Goal: Book appointment/travel/reservation

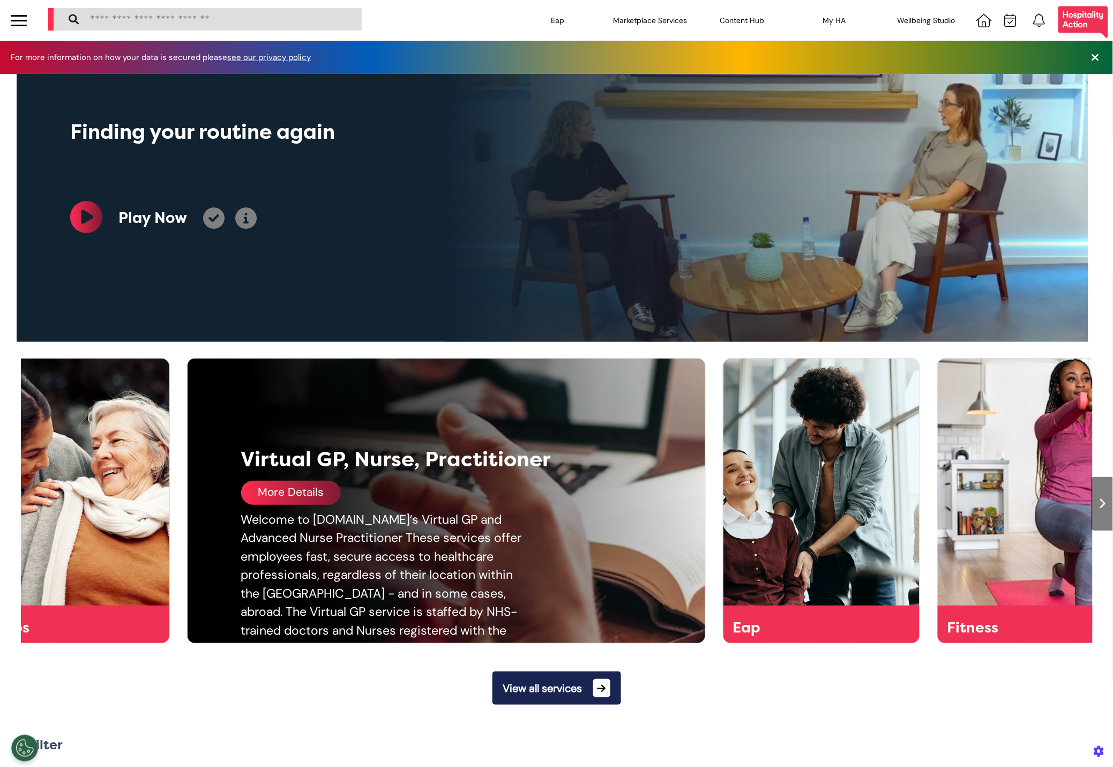
click at [294, 488] on div "More Details" at bounding box center [291, 493] width 100 height 24
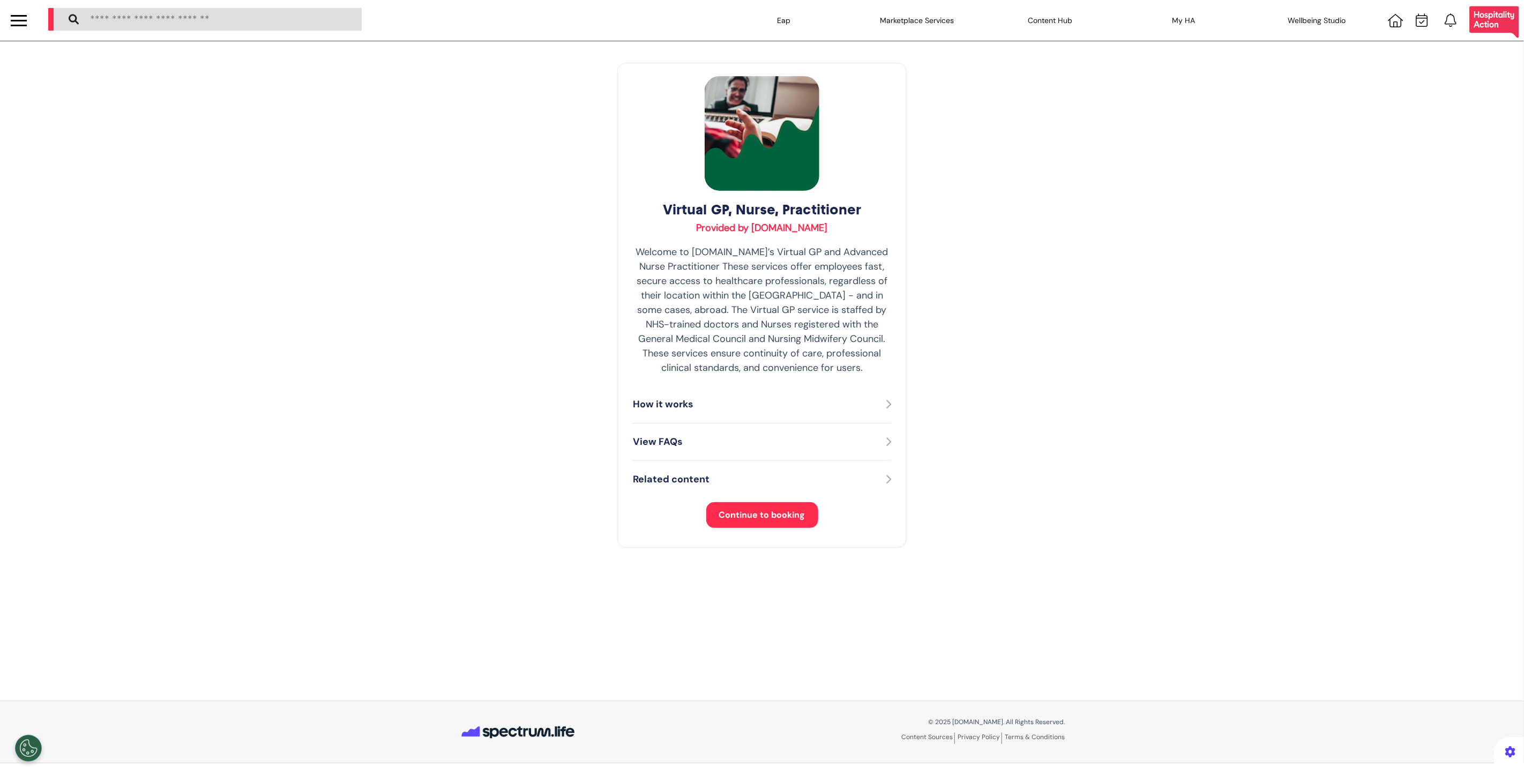
click at [762, 510] on span "Continue to booking" at bounding box center [762, 514] width 86 height 11
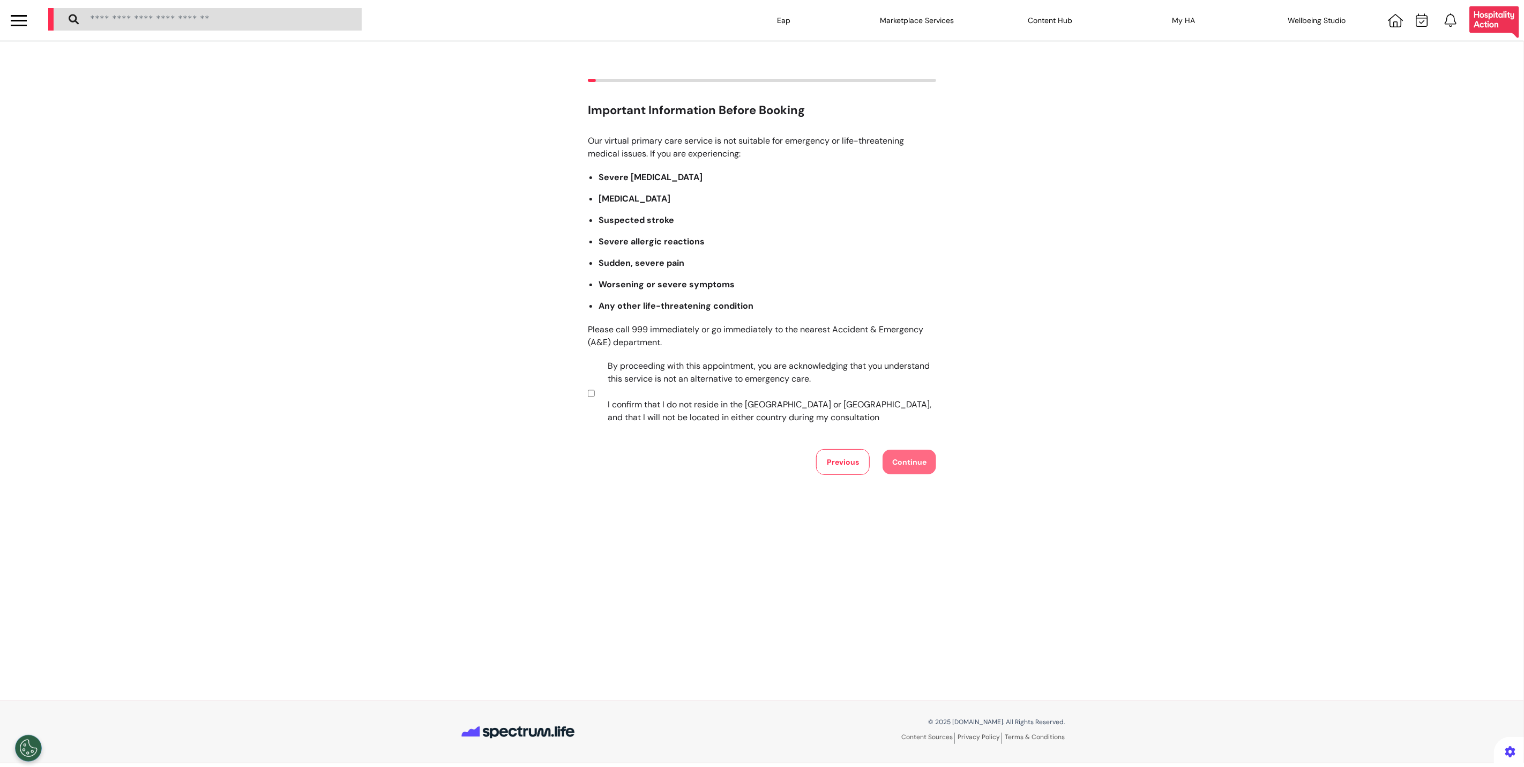
click at [637, 396] on label "By proceeding with this appointment, you are acknowledging that you understand …" at bounding box center [764, 391] width 335 height 64
click at [909, 473] on button "Continue" at bounding box center [909, 462] width 54 height 25
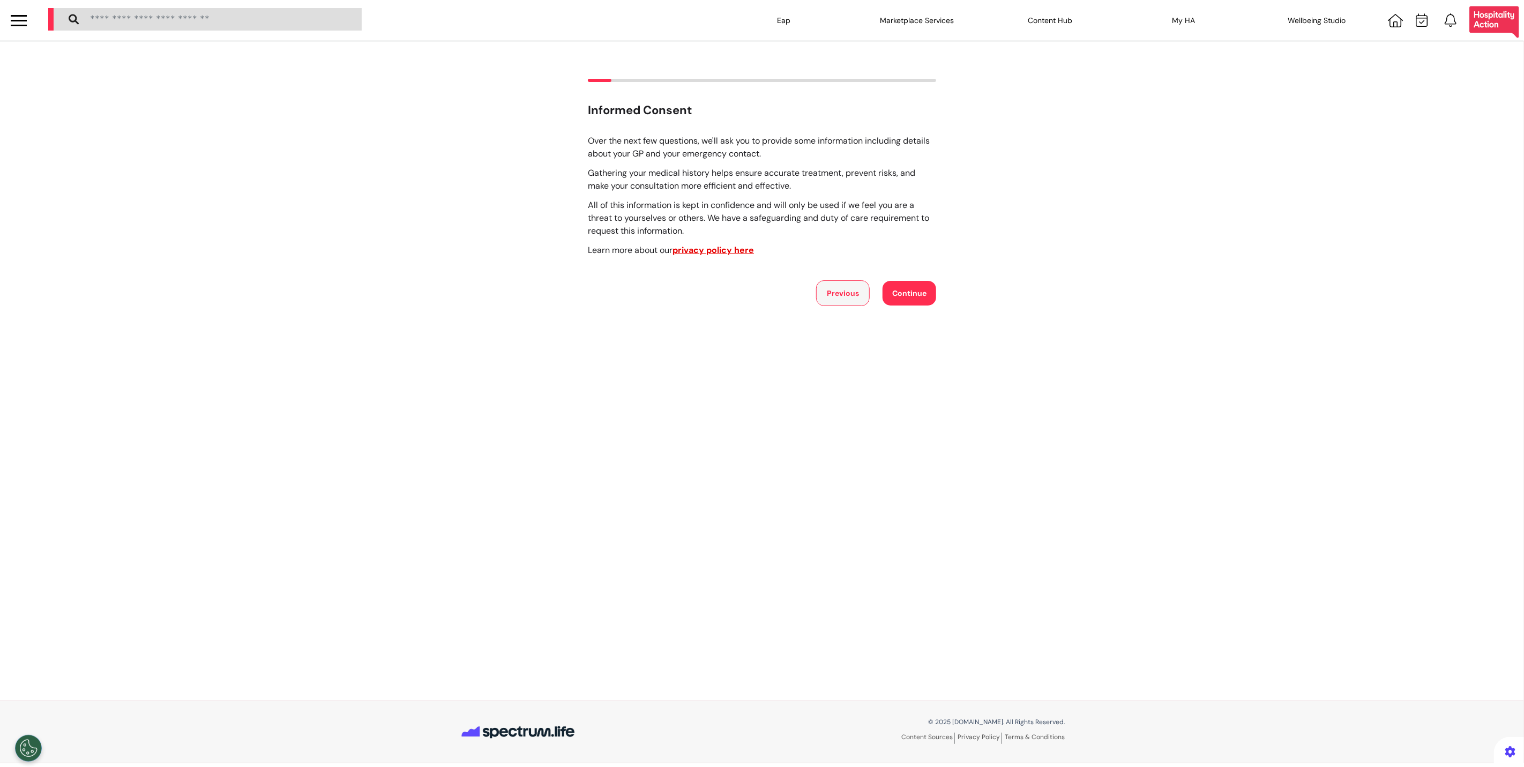
click at [852, 301] on button "Previous" at bounding box center [843, 293] width 54 height 26
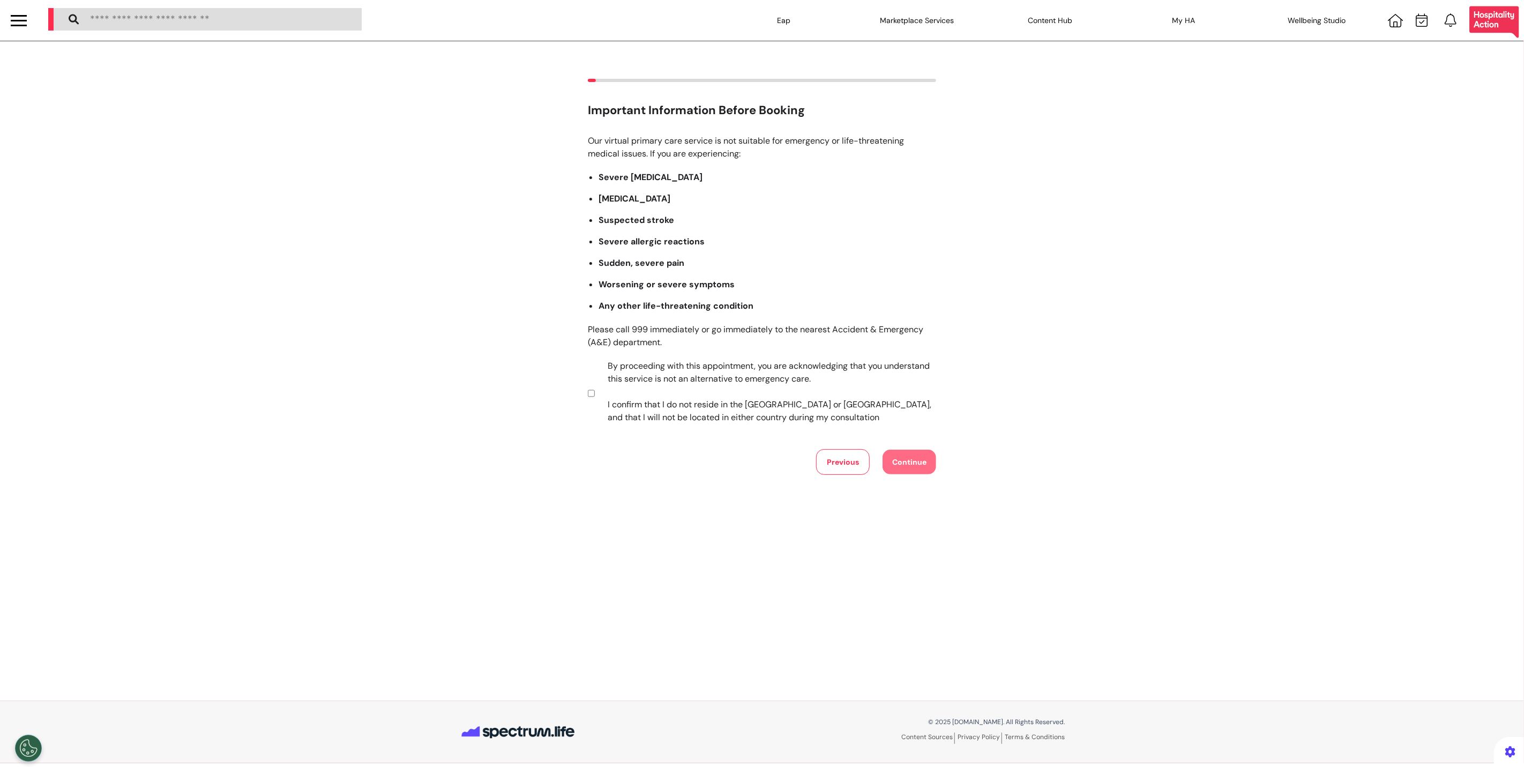
click at [816, 414] on label "By proceeding with this appointment, you are acknowledging that you understand …" at bounding box center [764, 391] width 335 height 64
click at [921, 459] on button "Continue" at bounding box center [909, 462] width 54 height 25
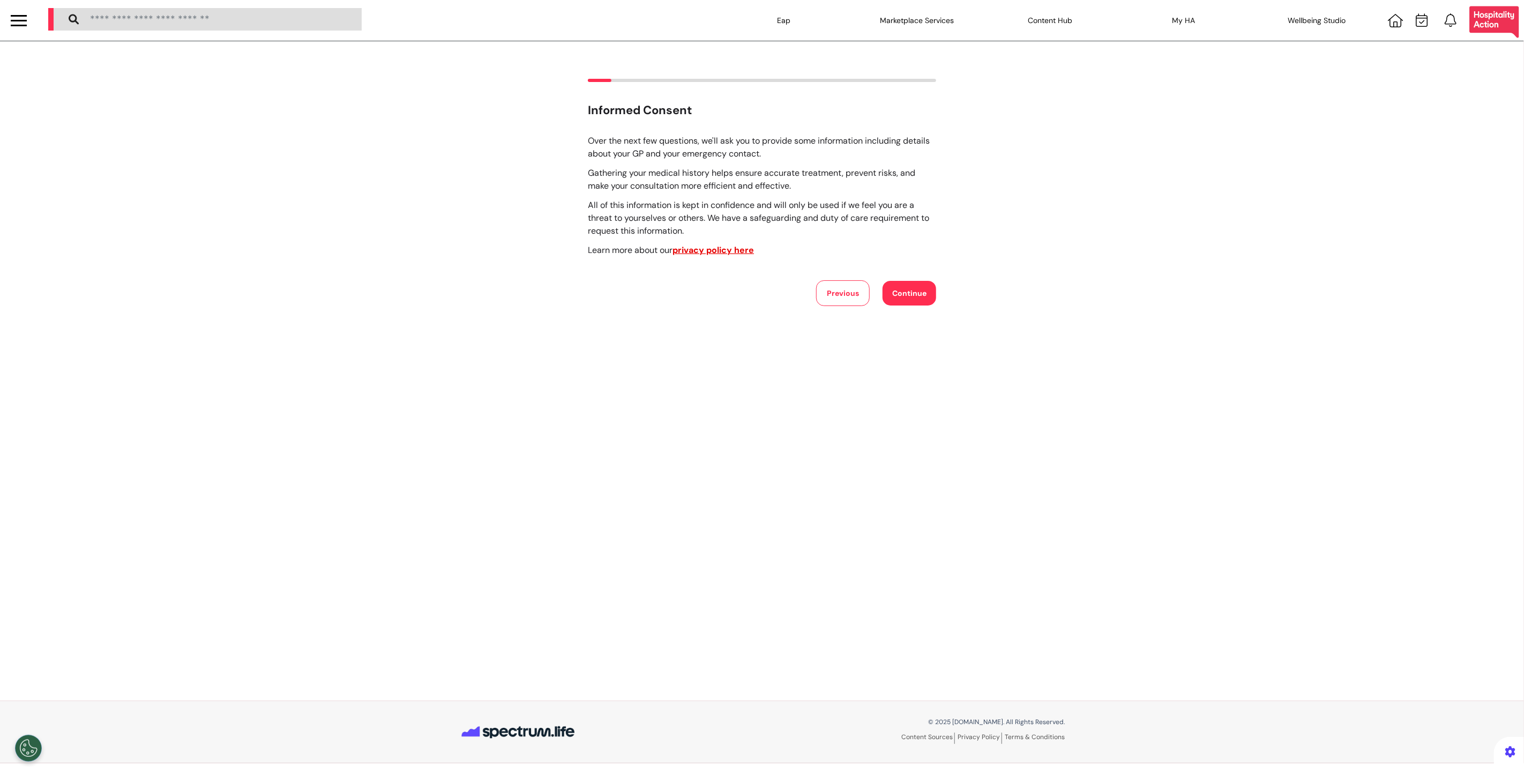
click at [918, 293] on button "Continue" at bounding box center [909, 293] width 54 height 25
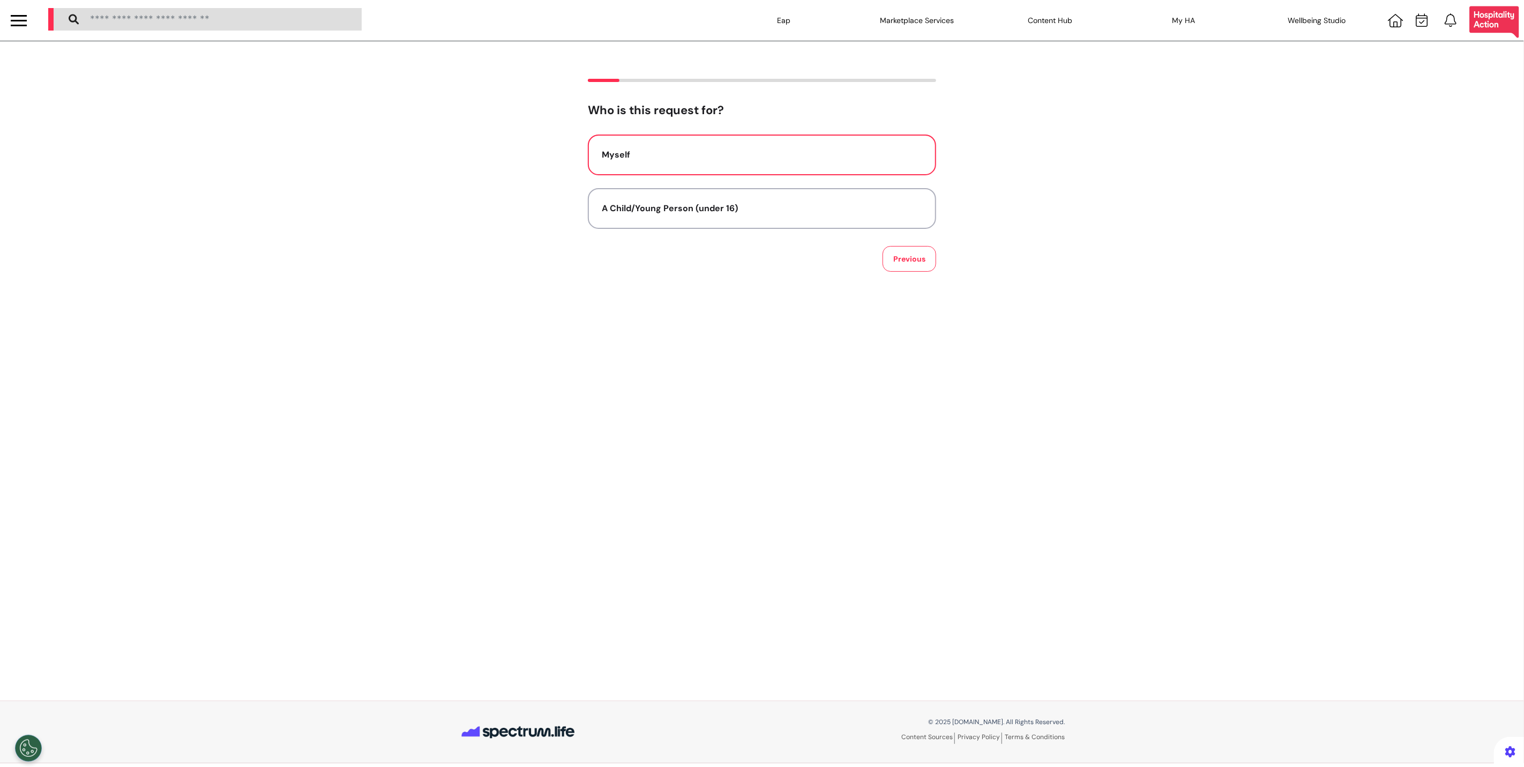
click at [800, 152] on div "Myself" at bounding box center [762, 154] width 320 height 13
select select "******"
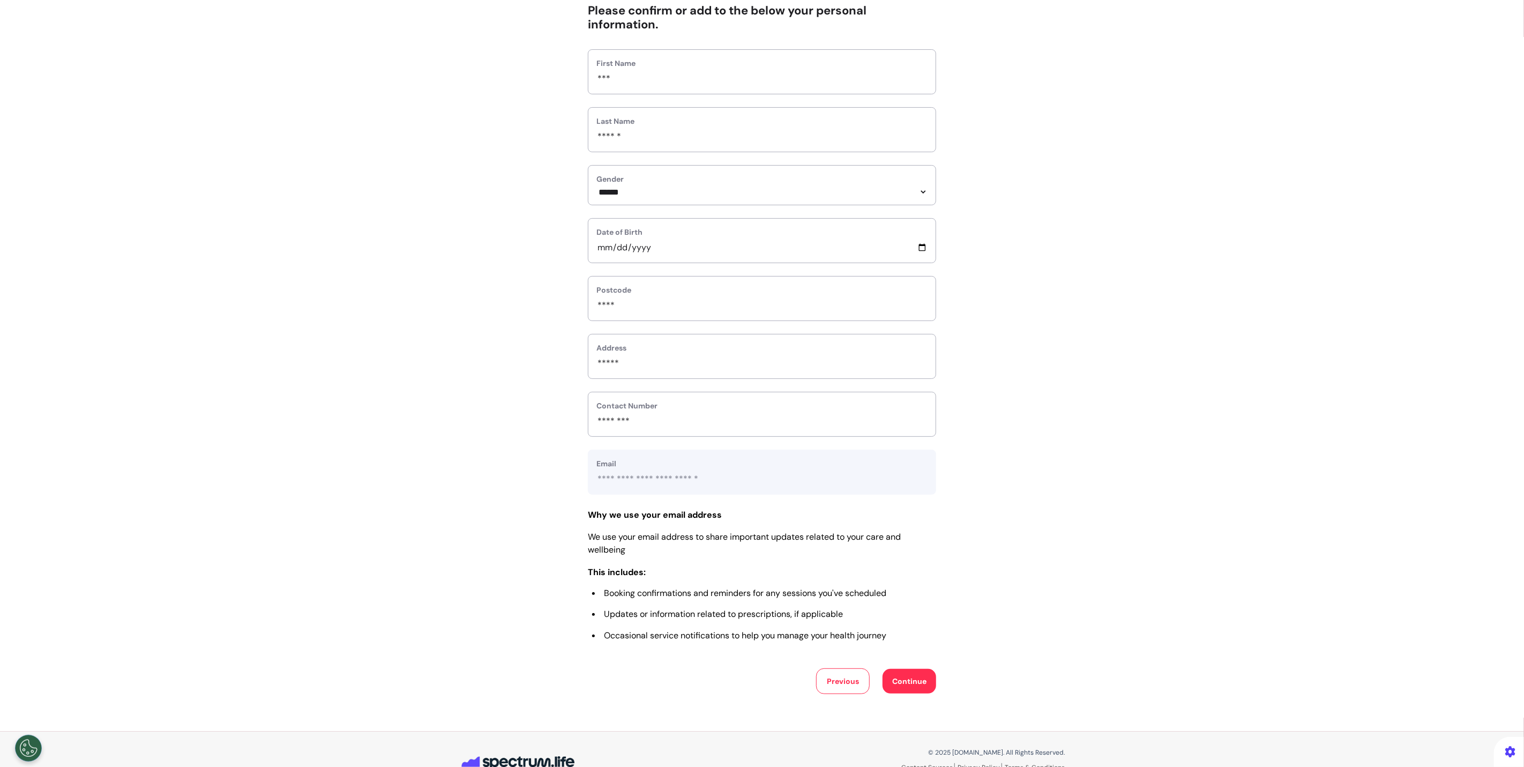
scroll to position [100, 0]
click at [909, 692] on button "Continue" at bounding box center [909, 680] width 54 height 25
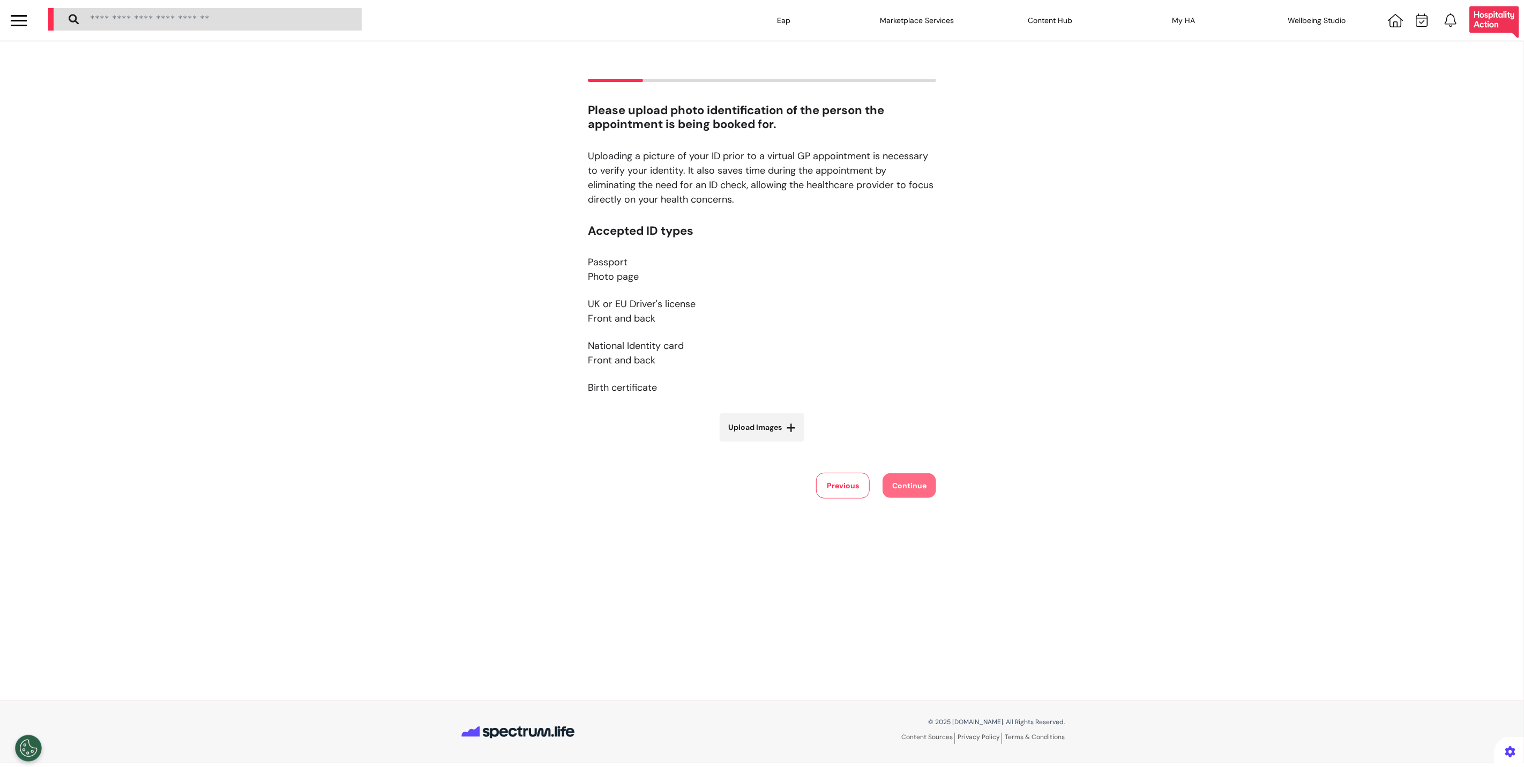
scroll to position [0, 0]
click at [802, 431] on label "Upload Images" at bounding box center [762, 427] width 85 height 28
click at [802, 444] on input "Upload Images" at bounding box center [762, 449] width 128 height 11
type input "**********"
click at [909, 573] on button "Continue" at bounding box center [909, 583] width 54 height 25
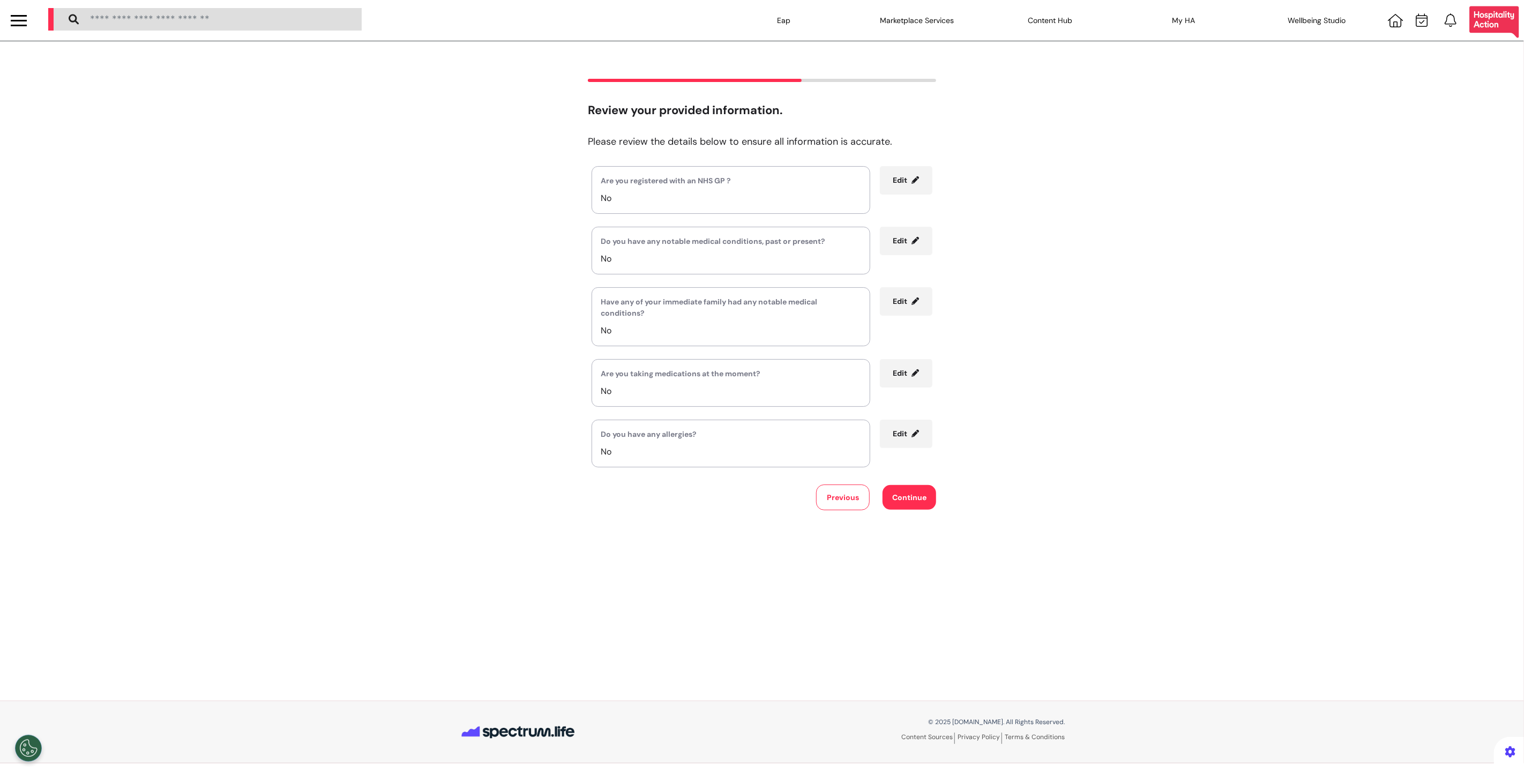
click at [913, 515] on div "Review your provided information. Please review the details below to ensure all…" at bounding box center [762, 371] width 1524 height 660
click at [915, 503] on button "Continue" at bounding box center [909, 497] width 54 height 25
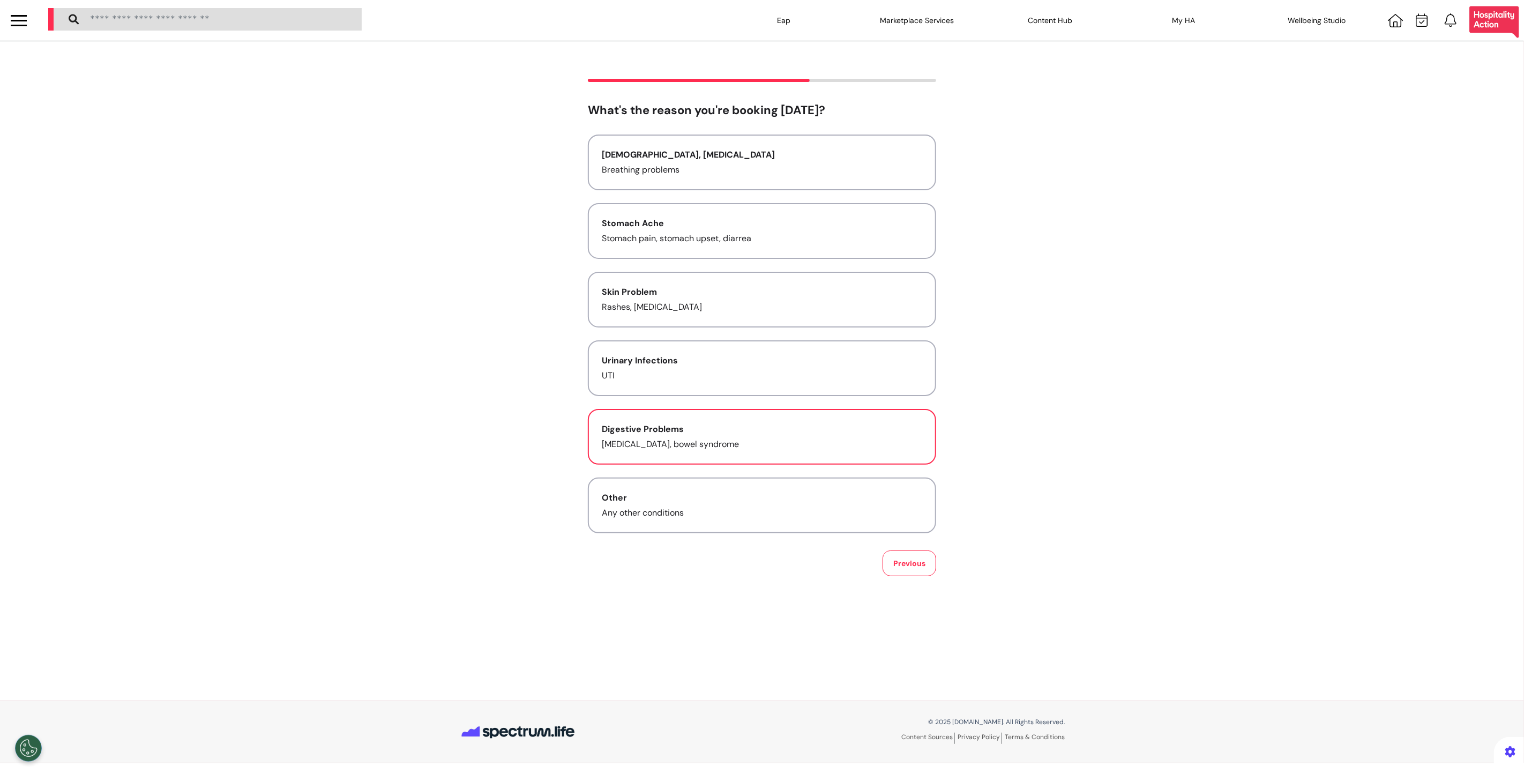
click at [881, 423] on div "Digestive Problems" at bounding box center [762, 429] width 320 height 13
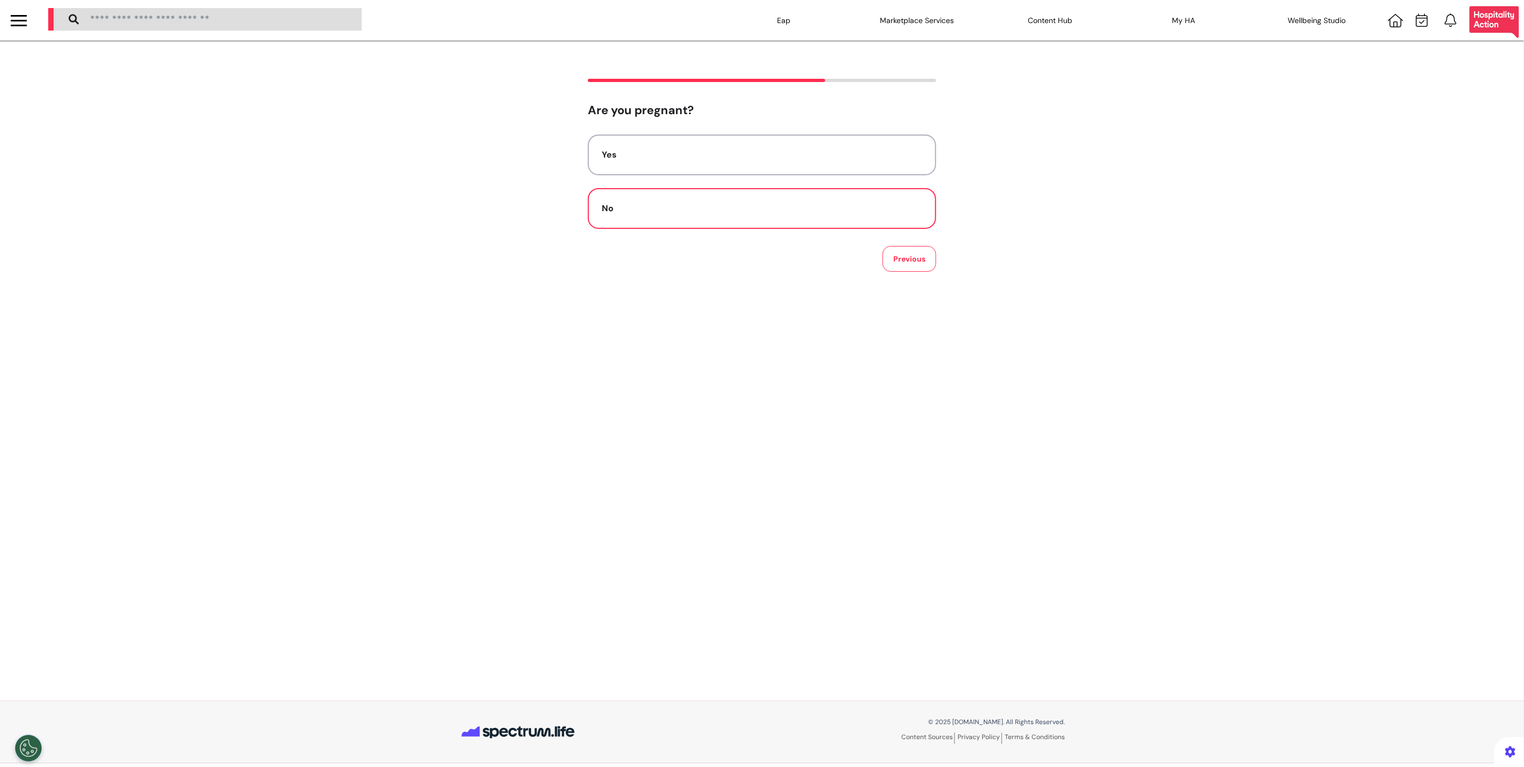
click at [797, 209] on div "No" at bounding box center [762, 208] width 320 height 13
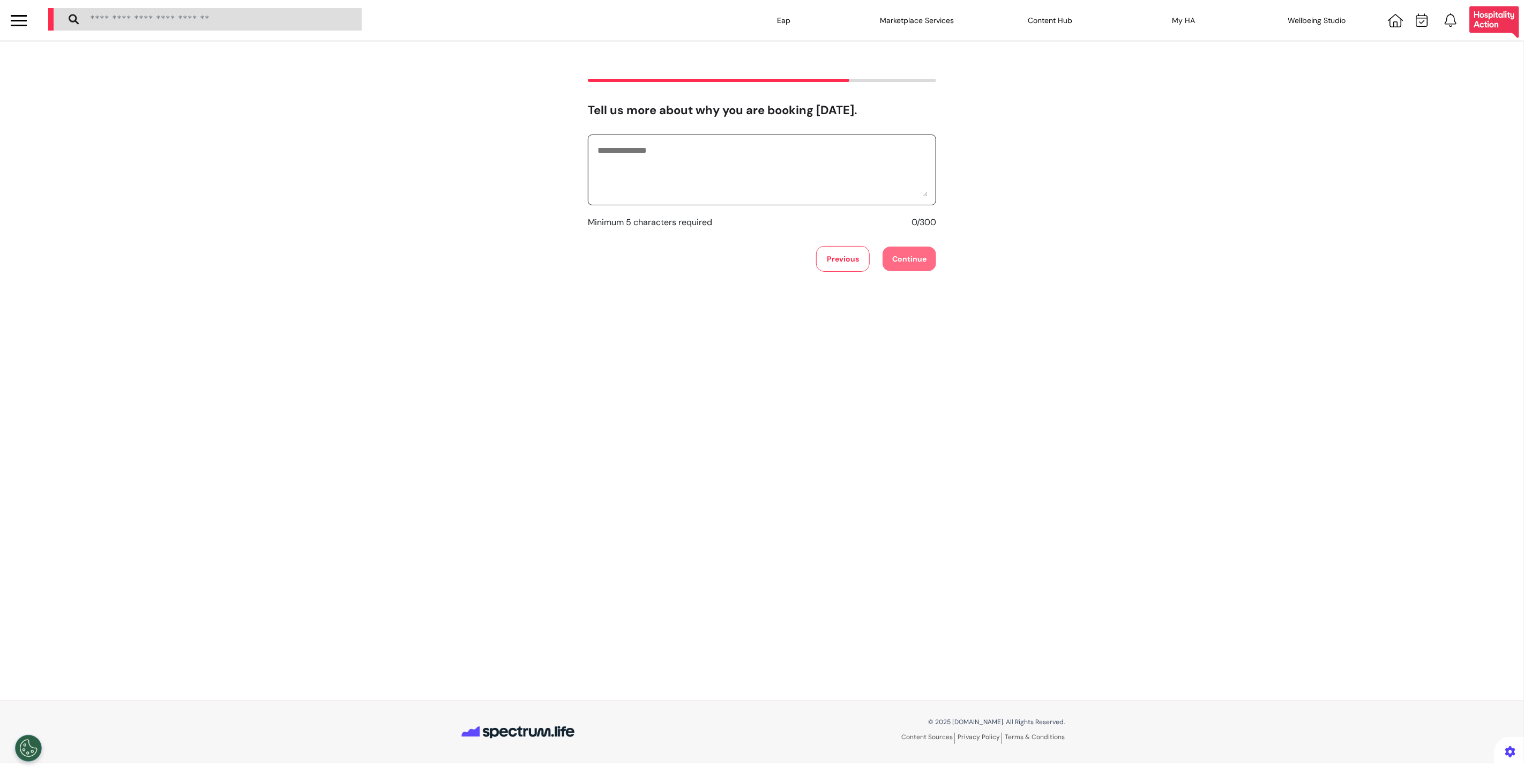
click at [835, 177] on textarea at bounding box center [761, 170] width 331 height 54
type textarea "*******"
click at [911, 260] on button "Continue" at bounding box center [909, 258] width 54 height 25
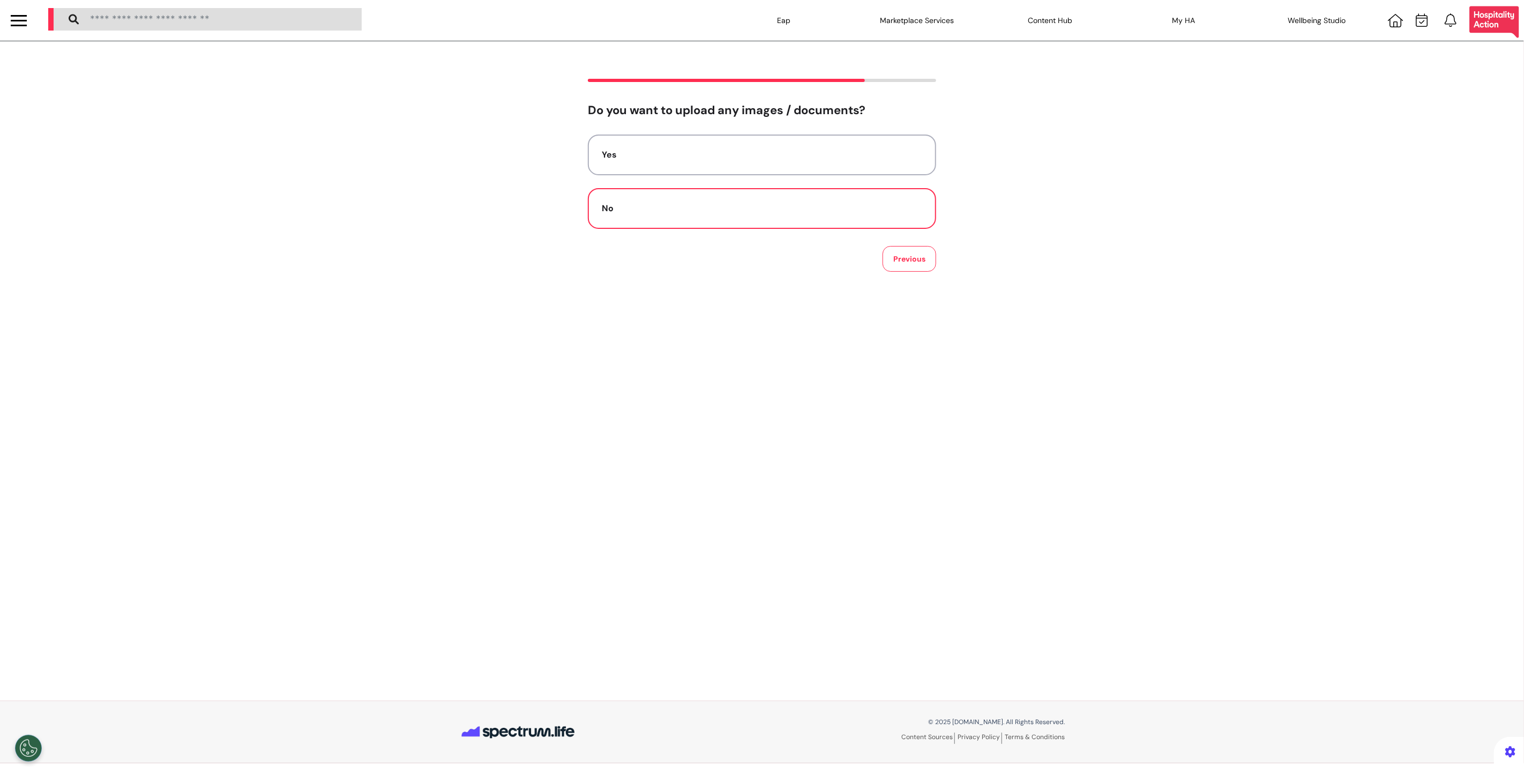
click at [826, 217] on button "No" at bounding box center [762, 208] width 348 height 41
click at [819, 222] on button "Audio" at bounding box center [762, 208] width 348 height 41
click at [794, 168] on button "No preference" at bounding box center [762, 154] width 348 height 41
click at [650, 199] on div "Select a date 29 Sep 2025 30 Sep 2025 01 Oct 2025 02 Oct 2025 03 Oct 2025 04 Oc…" at bounding box center [762, 173] width 332 height 68
click at [649, 191] on button "[DATE]" at bounding box center [637, 184] width 76 height 24
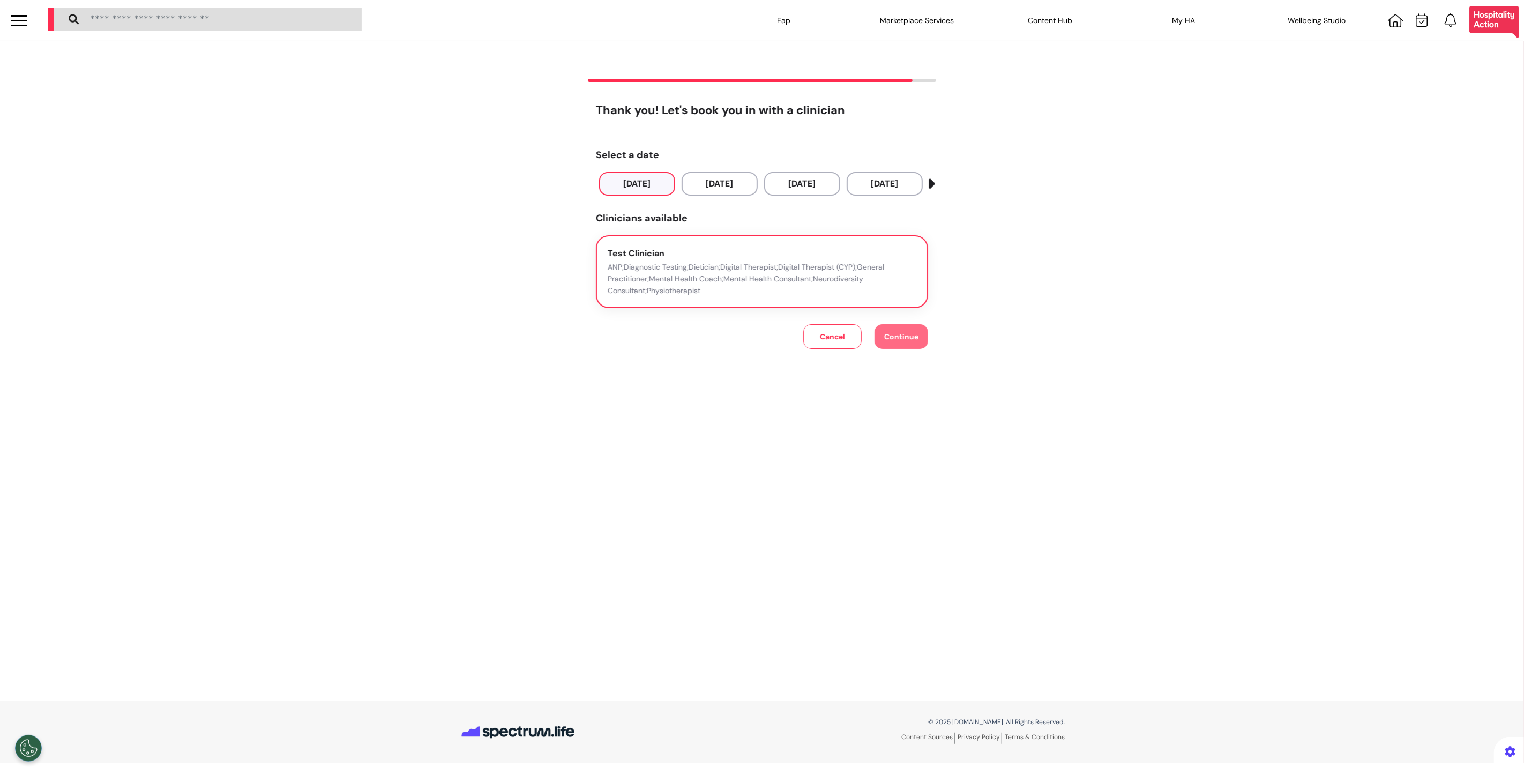
click at [627, 277] on p "ANP;Diagnostic Testing;Dietician;Digital Therapist;Digital Therapist (CYP);Gene…" at bounding box center [762, 278] width 309 height 35
click at [917, 343] on button "Continue" at bounding box center [901, 336] width 54 height 25
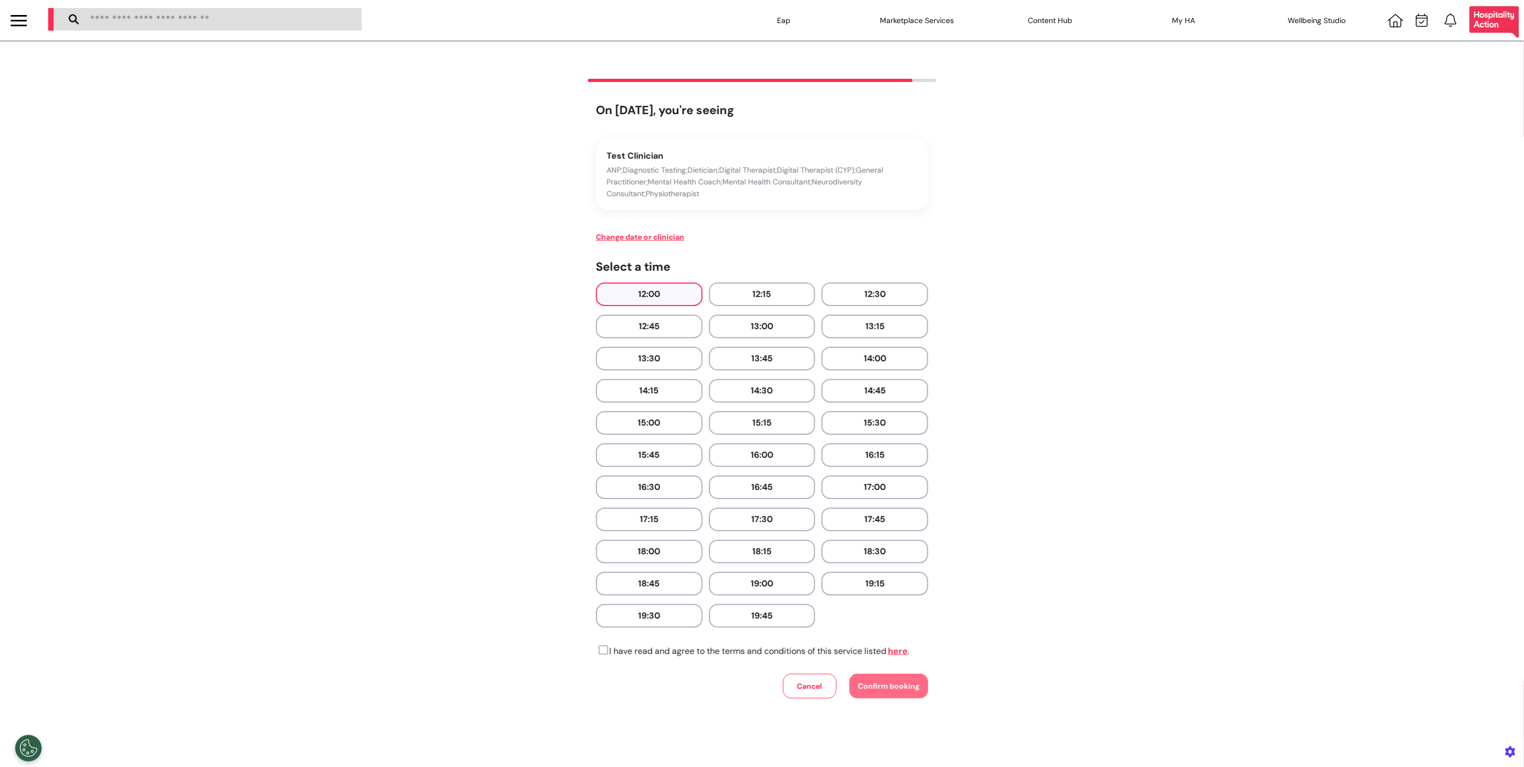
click at [666, 296] on button "12:00" at bounding box center [649, 294] width 107 height 24
click at [688, 646] on p "I have read and agree to the terms and conditions of this service listed here ." at bounding box center [752, 651] width 313 height 13
click at [603, 645] on icon at bounding box center [602, 650] width 12 height 11
click at [902, 686] on button "Confirm booking" at bounding box center [888, 685] width 79 height 25
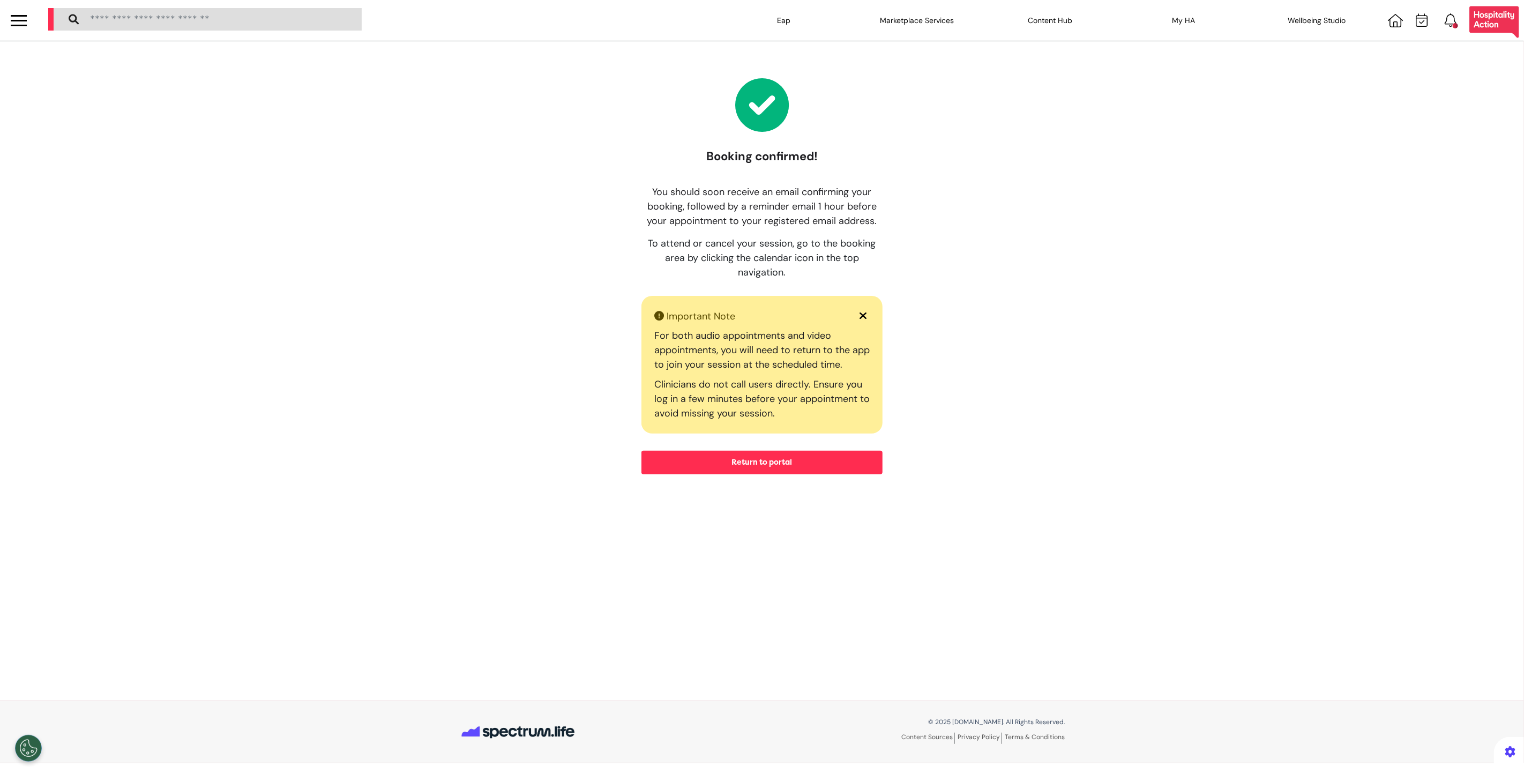
click at [743, 459] on button "Return to portal" at bounding box center [761, 463] width 241 height 24
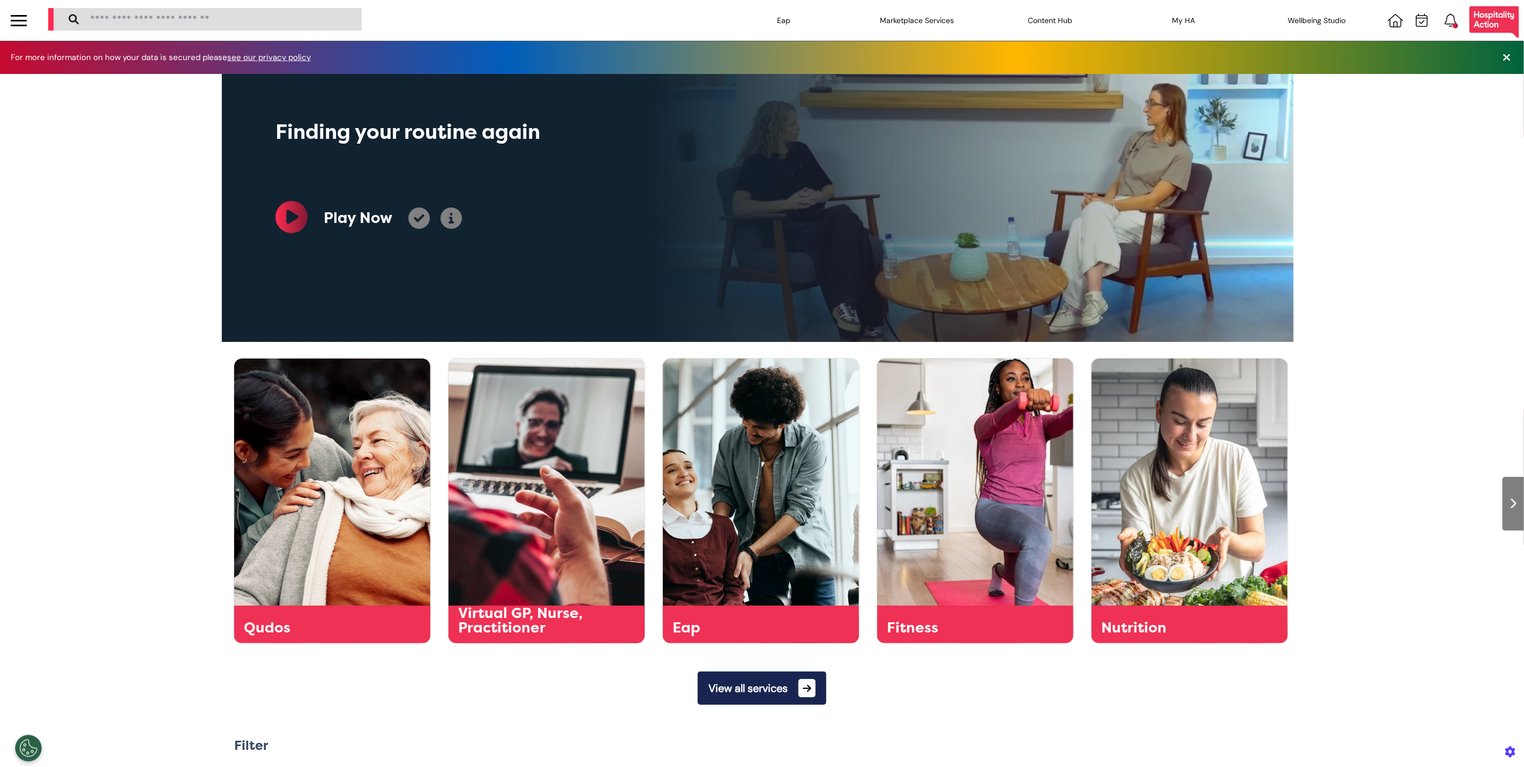
scroll to position [0, 536]
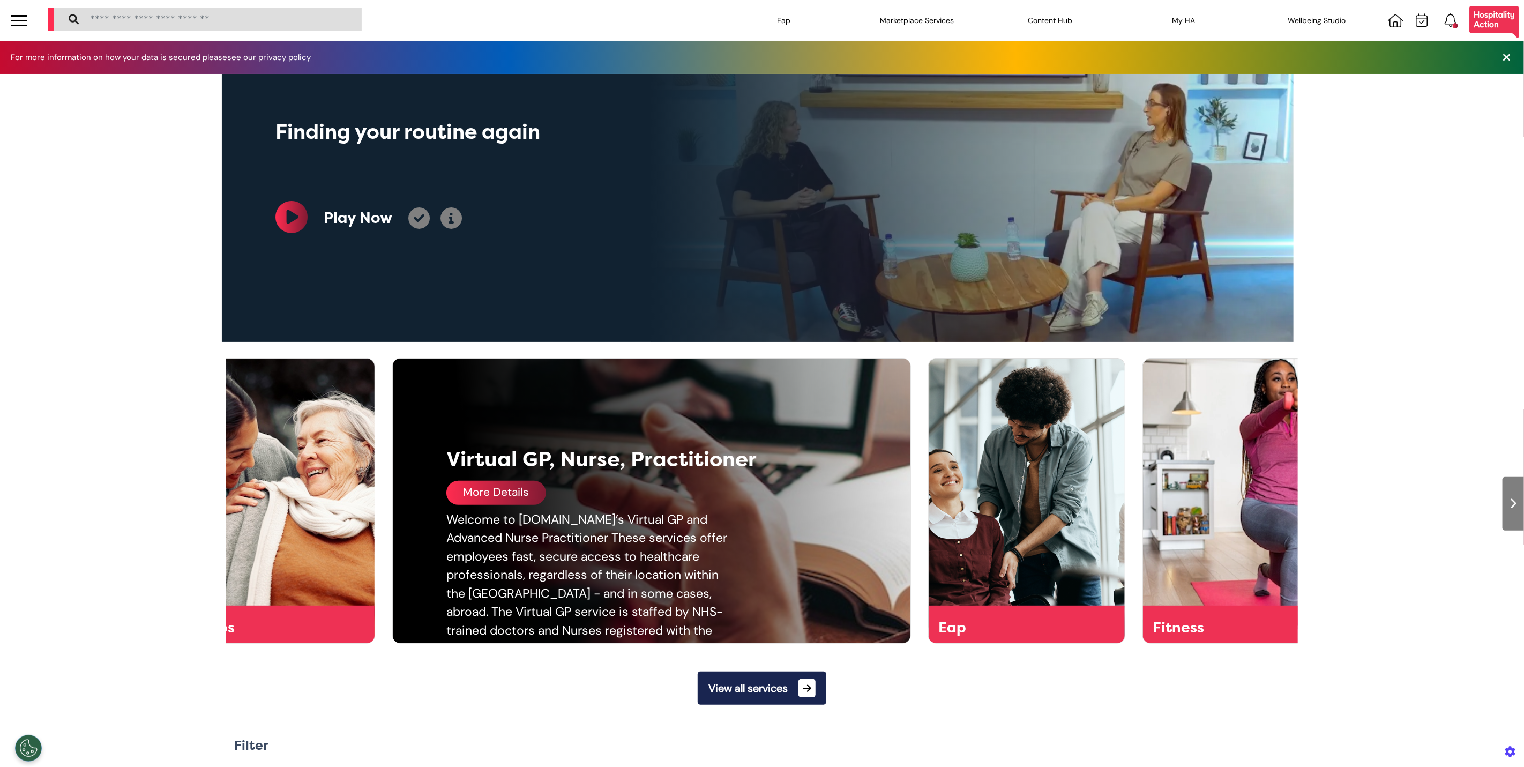
click at [489, 503] on div "More Details" at bounding box center [496, 493] width 100 height 24
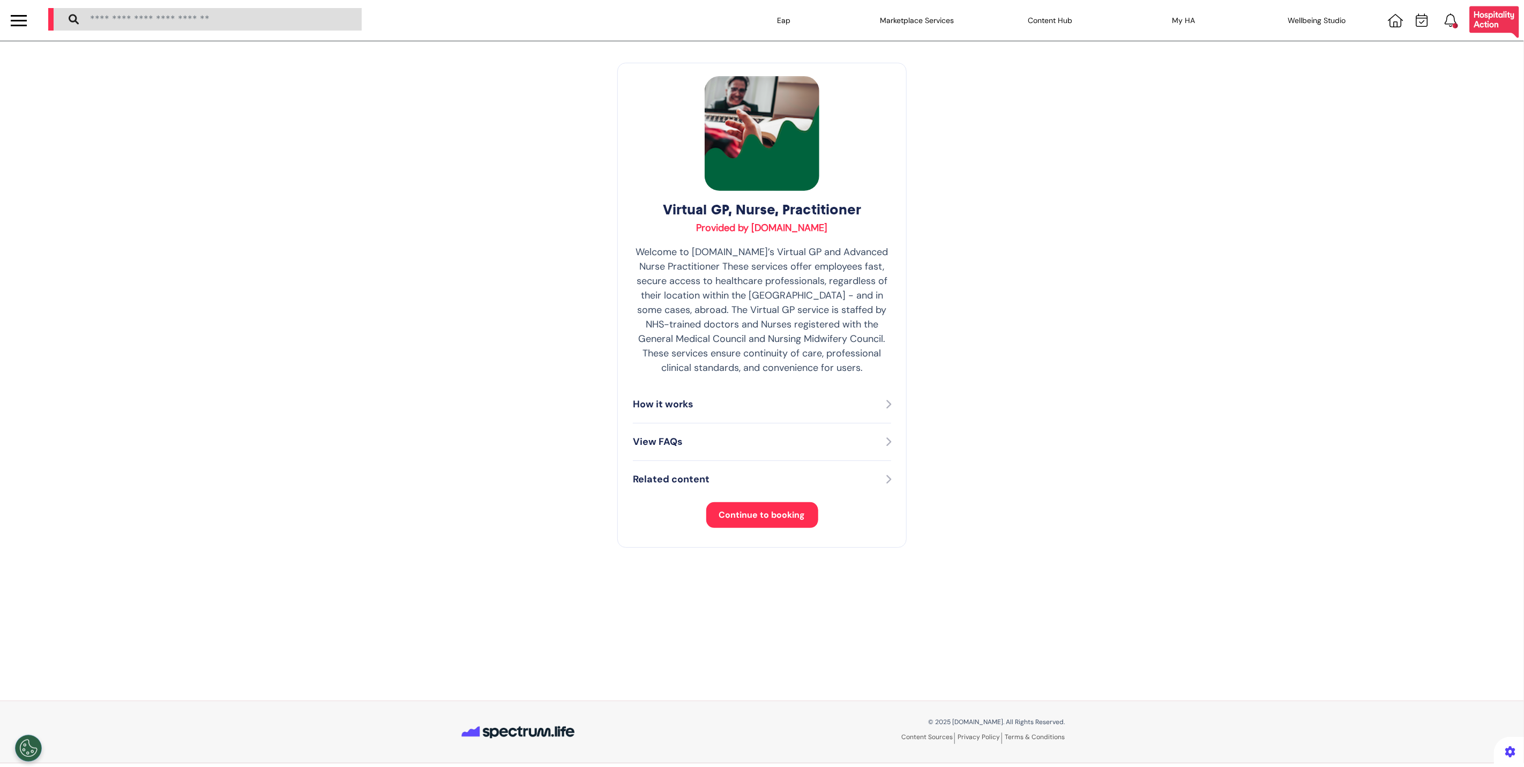
click at [749, 523] on button "Continue to booking" at bounding box center [762, 515] width 112 height 26
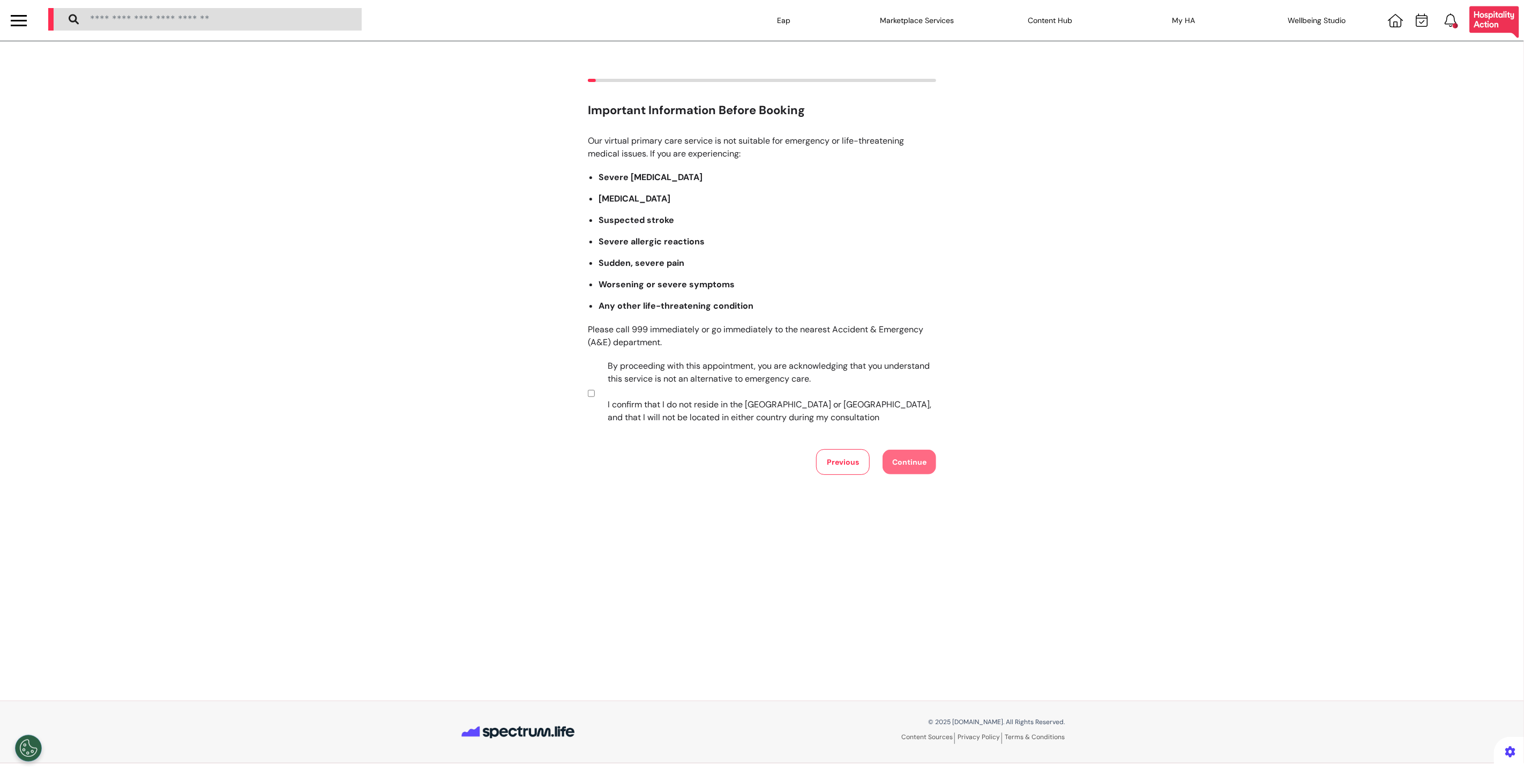
click at [774, 363] on label "By proceeding with this appointment, you are acknowledging that you understand …" at bounding box center [764, 391] width 335 height 64
click at [903, 465] on button "Continue" at bounding box center [909, 462] width 54 height 25
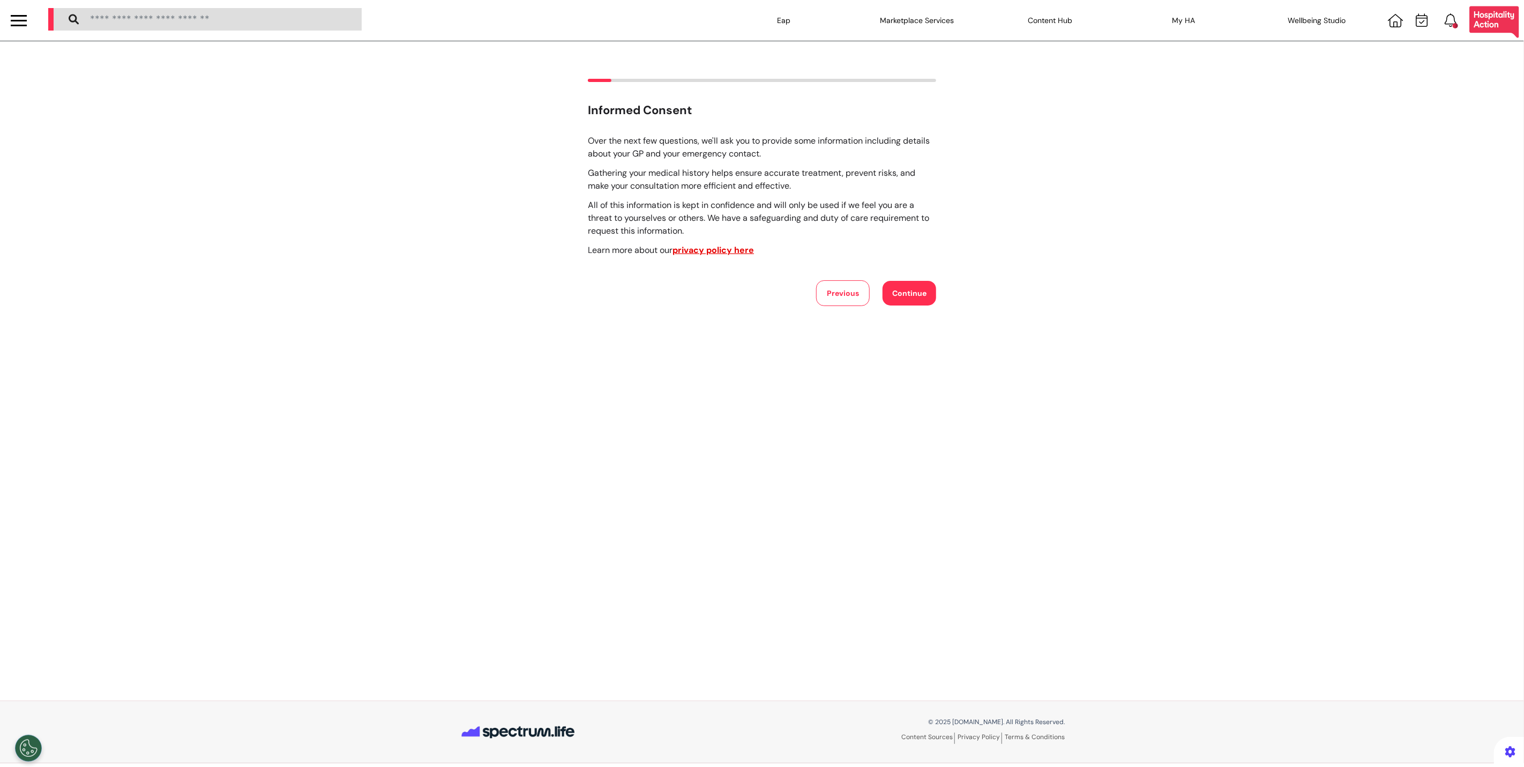
click at [895, 272] on div "Over the next few questions, we'll ask you to provide some information includin…" at bounding box center [762, 219] width 348 height 171
click at [894, 289] on button "Continue" at bounding box center [909, 293] width 54 height 25
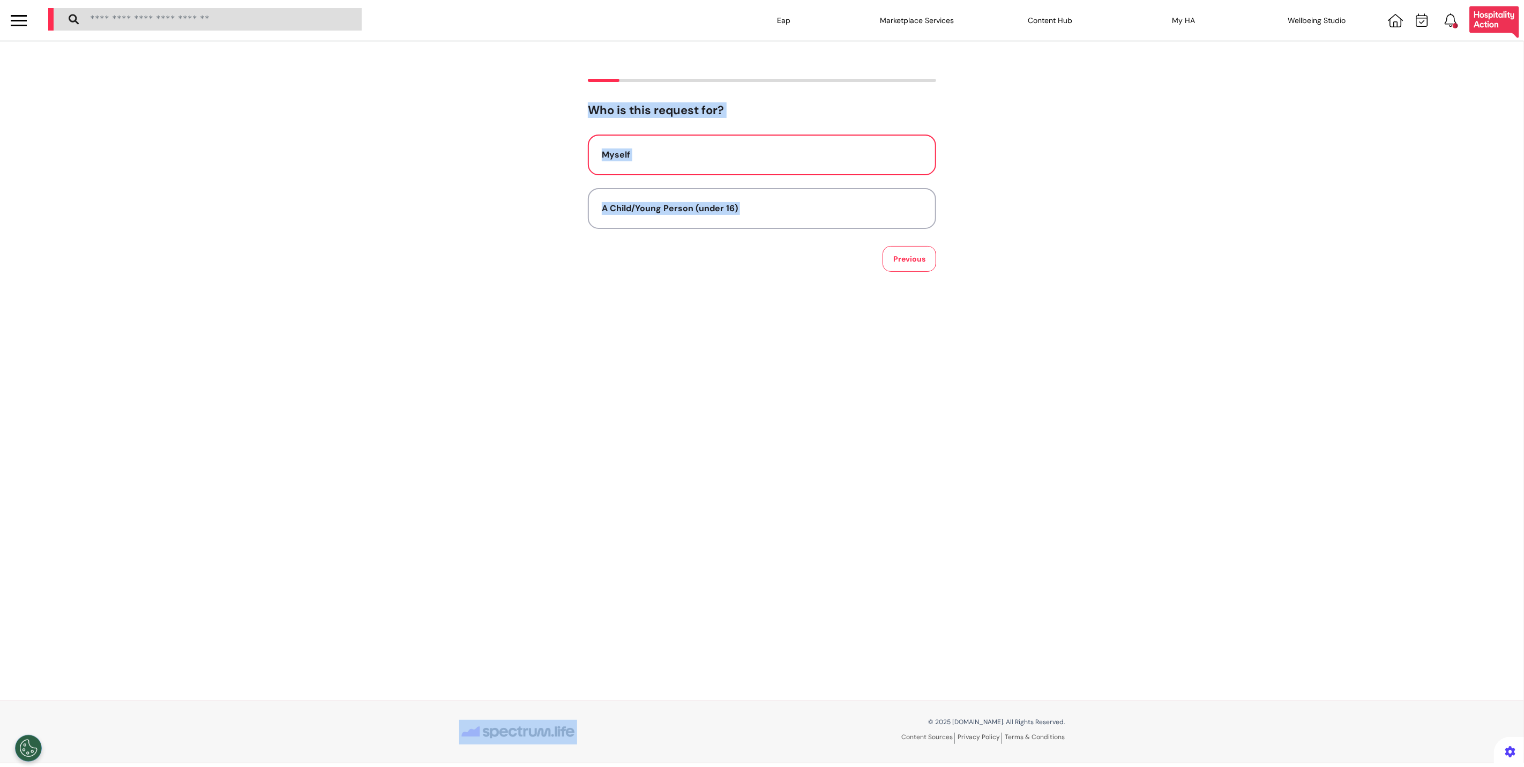
click at [836, 155] on div "Myself" at bounding box center [762, 154] width 320 height 13
select select "******"
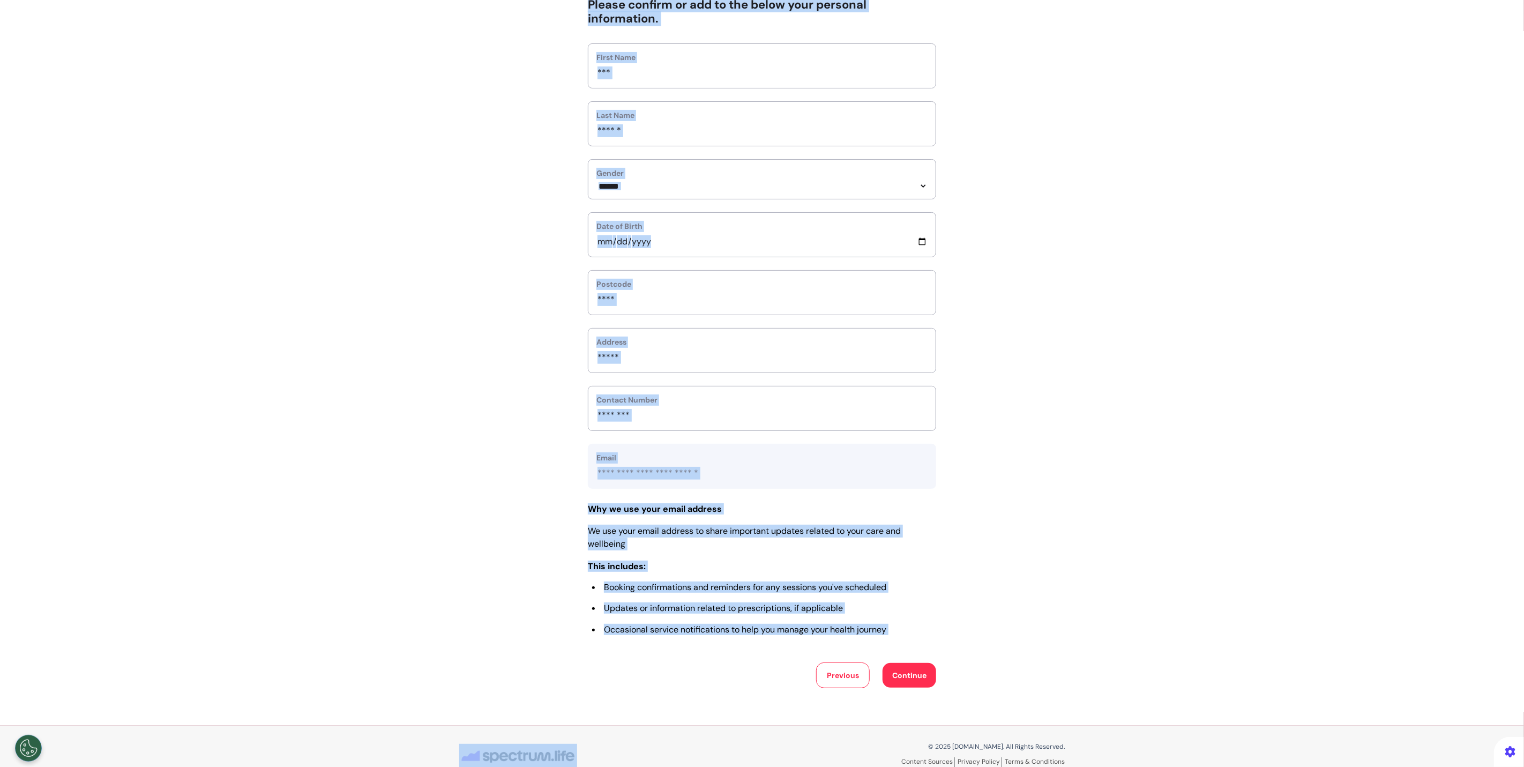
scroll to position [129, 0]
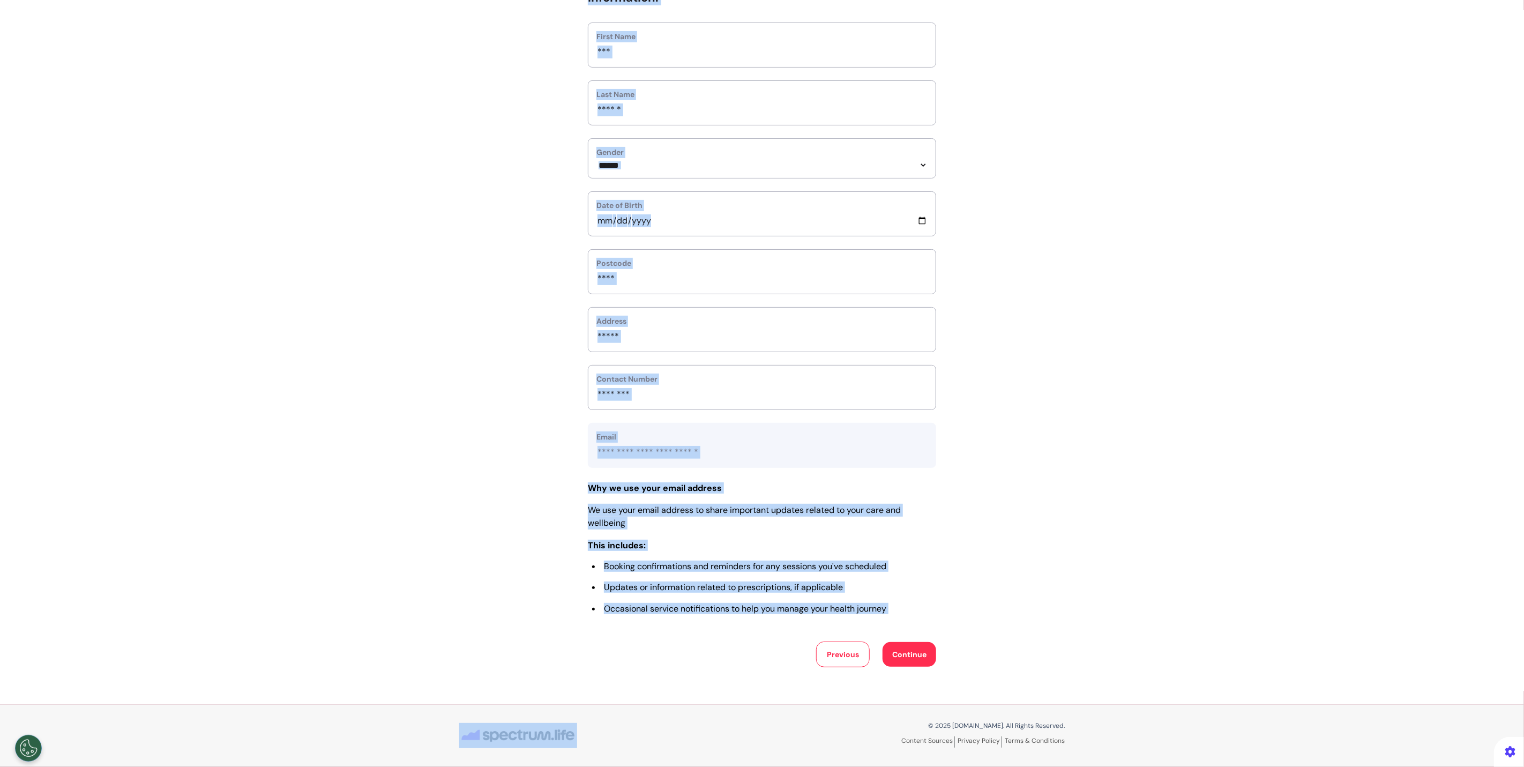
click at [895, 660] on button "Continue" at bounding box center [909, 654] width 54 height 25
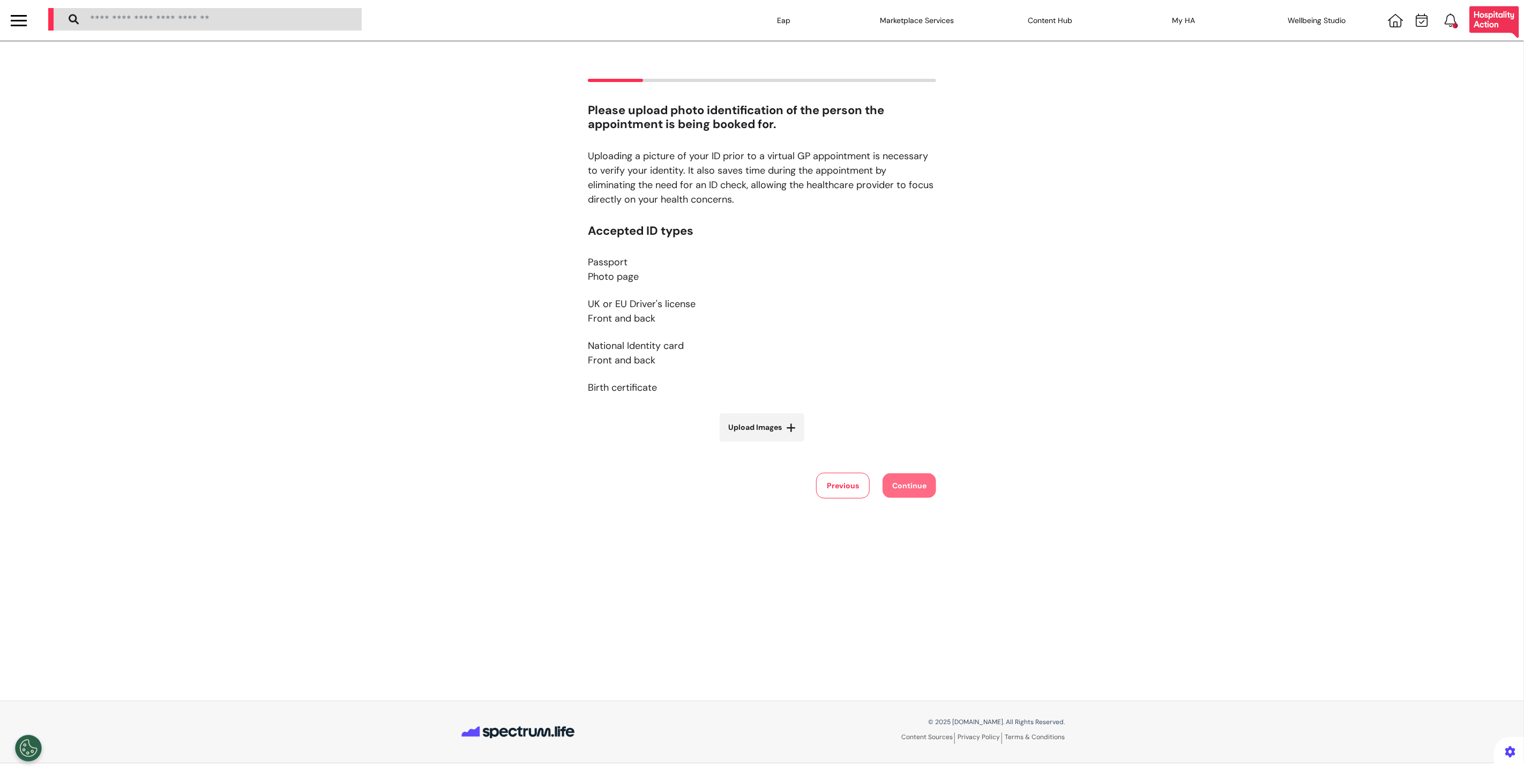
click at [767, 432] on span "Upload Images" at bounding box center [755, 427] width 54 height 11
click at [767, 444] on input "Upload Images" at bounding box center [762, 449] width 128 height 11
type input "**********"
click at [902, 575] on button "Continue" at bounding box center [909, 583] width 54 height 25
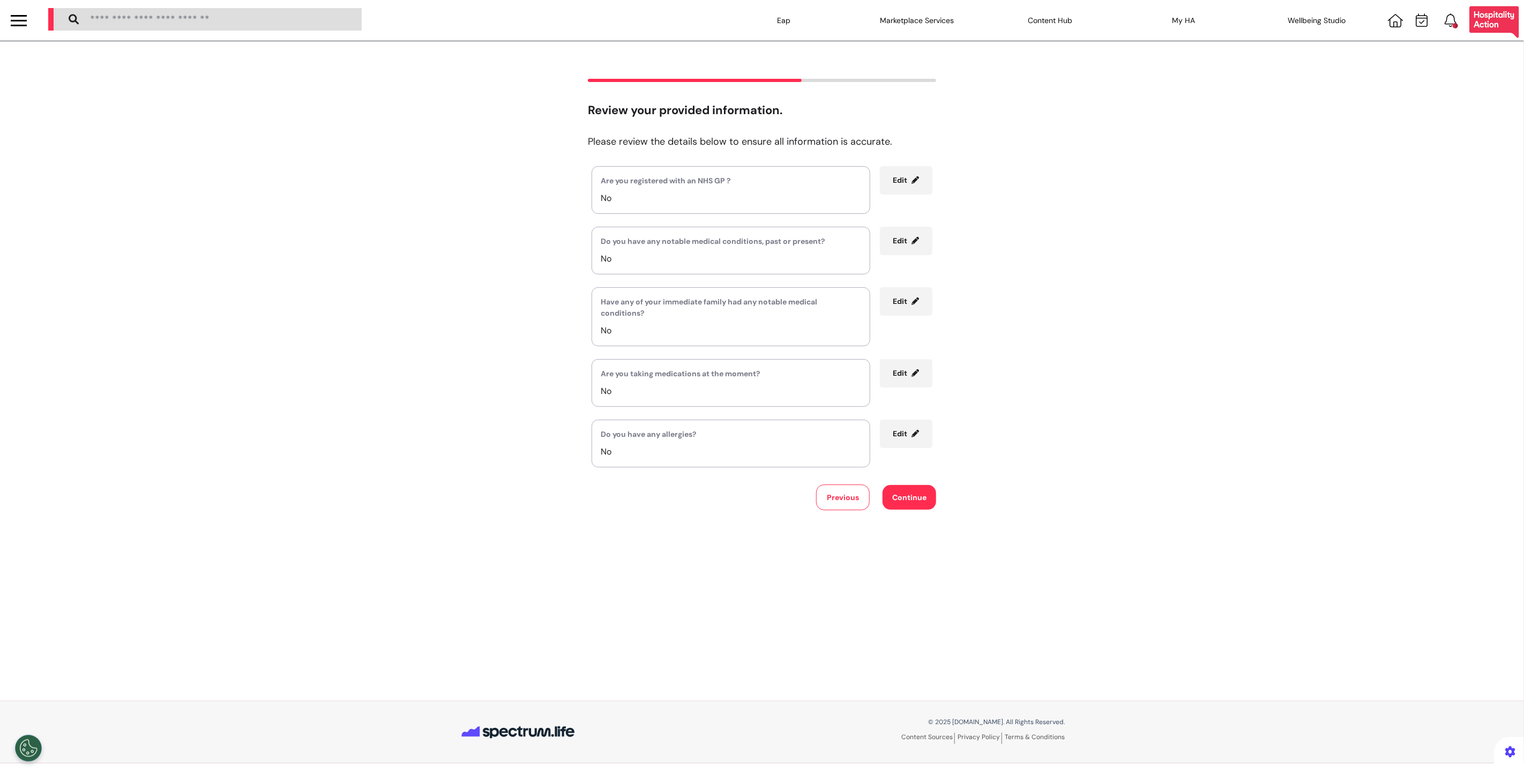
click at [918, 513] on div "Review your provided information. Please review the details below to ensure all…" at bounding box center [762, 371] width 1524 height 660
click at [918, 500] on button "Continue" at bounding box center [909, 497] width 54 height 25
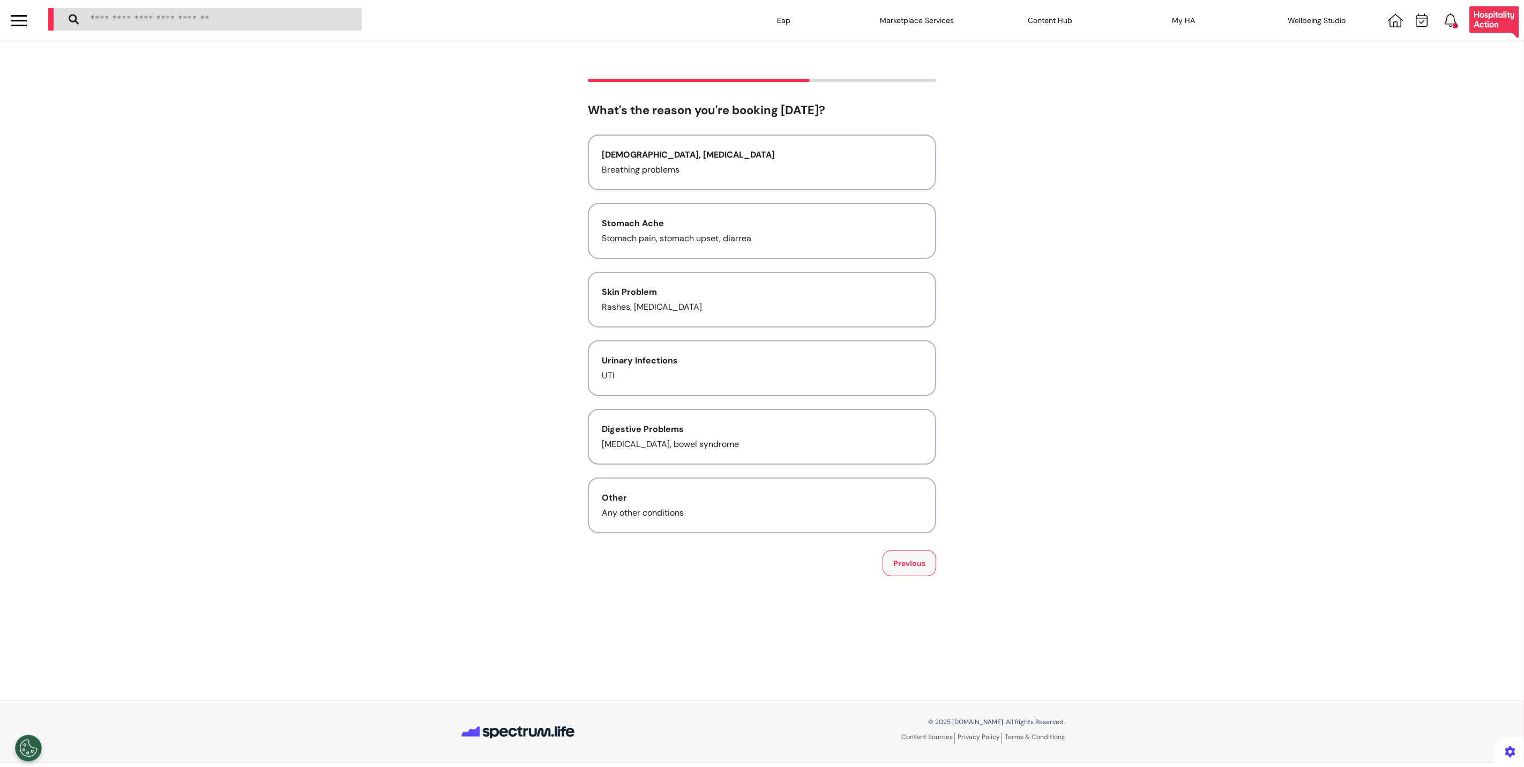
click at [916, 558] on button "Previous" at bounding box center [909, 563] width 54 height 26
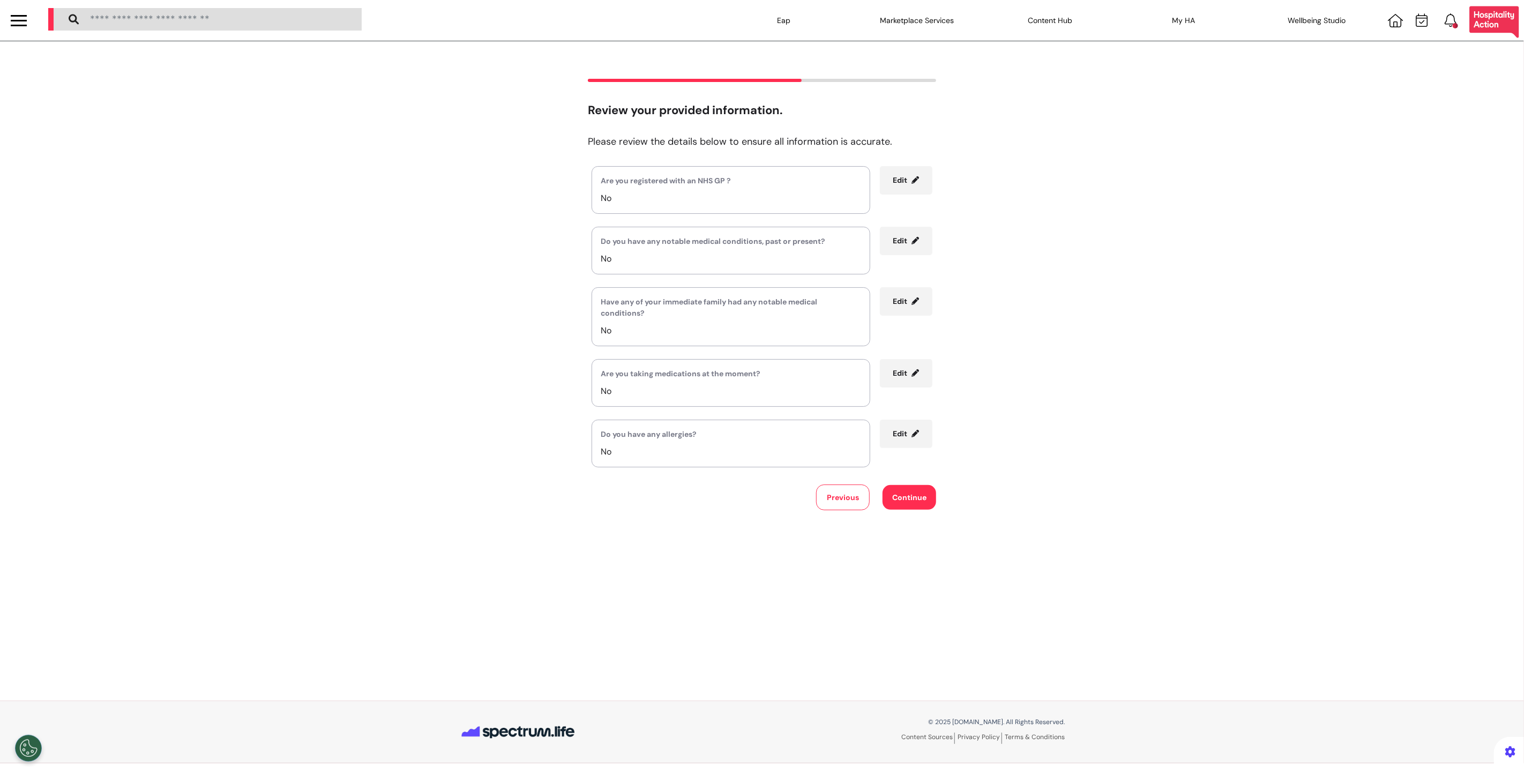
click at [726, 252] on p "No" at bounding box center [731, 258] width 260 height 13
click at [904, 525] on div "Review your provided information. Please review the details below to ensure all…" at bounding box center [762, 371] width 1524 height 660
click at [908, 493] on button "Continue" at bounding box center [909, 497] width 54 height 25
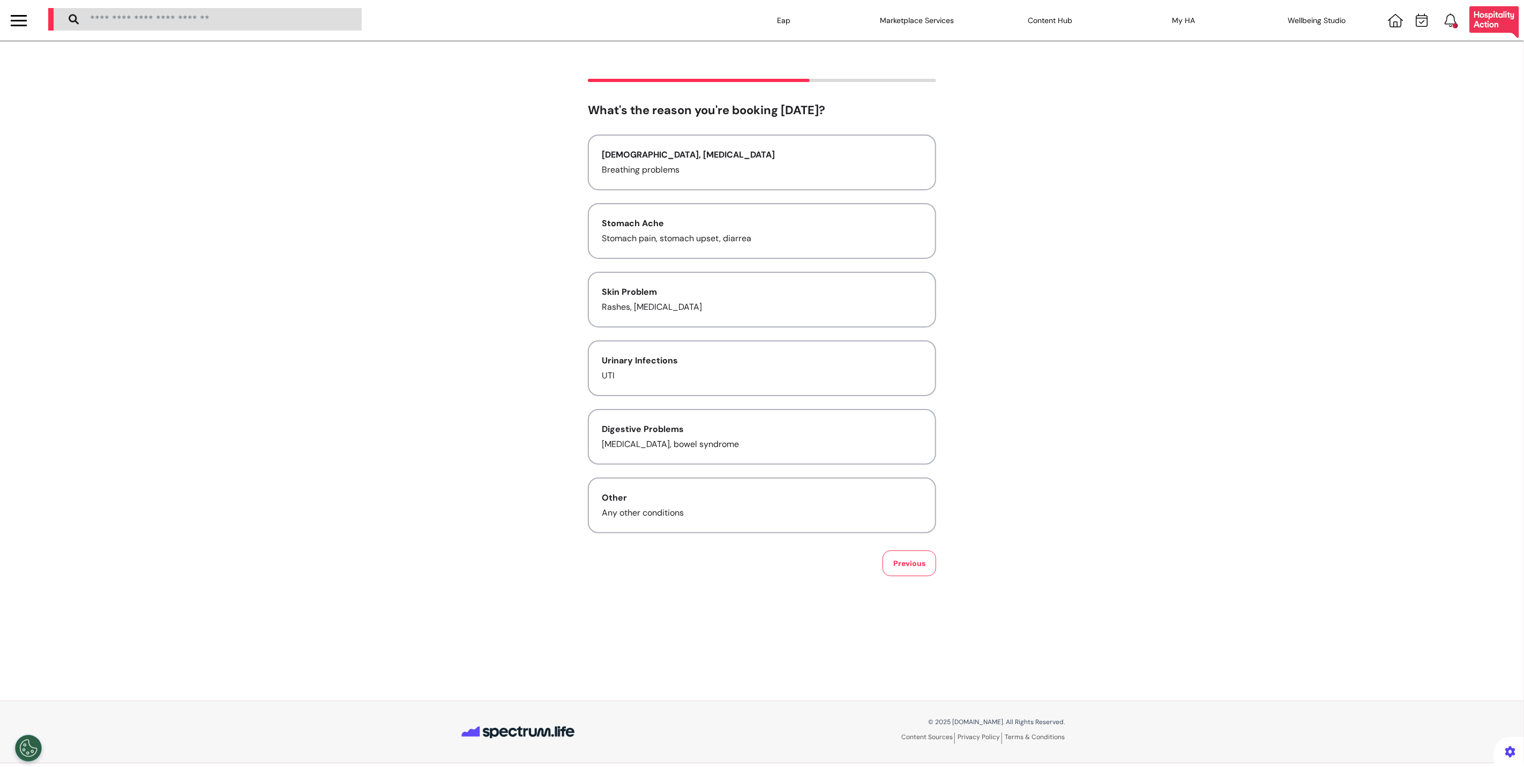
click at [753, 394] on div "[MEDICAL_DATA], [MEDICAL_DATA] Breathing problems Stomach Ache Stomach pain, st…" at bounding box center [762, 333] width 348 height 399
drag, startPoint x: 766, startPoint y: 432, endPoint x: 915, endPoint y: 545, distance: 187.0
click at [766, 432] on button "Digestive Problems [MEDICAL_DATA], bowel syndrome" at bounding box center [762, 437] width 348 height 56
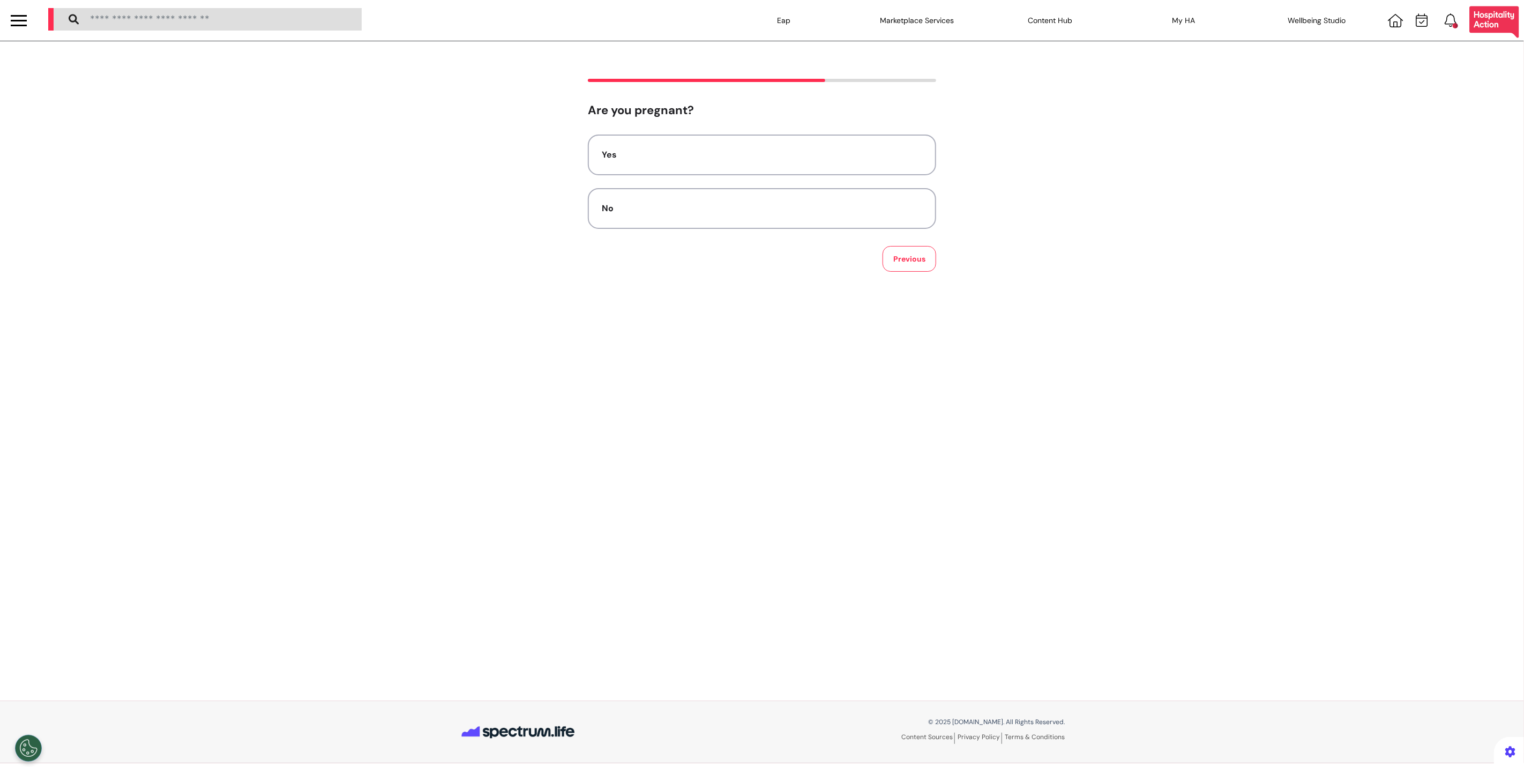
click at [713, 185] on div "Yes No" at bounding box center [762, 181] width 348 height 94
click at [708, 198] on button "No" at bounding box center [762, 208] width 348 height 41
click at [696, 209] on div "Minimum 5 characters required 0/300" at bounding box center [762, 181] width 348 height 94
click at [707, 169] on textarea at bounding box center [761, 170] width 331 height 54
type textarea "********"
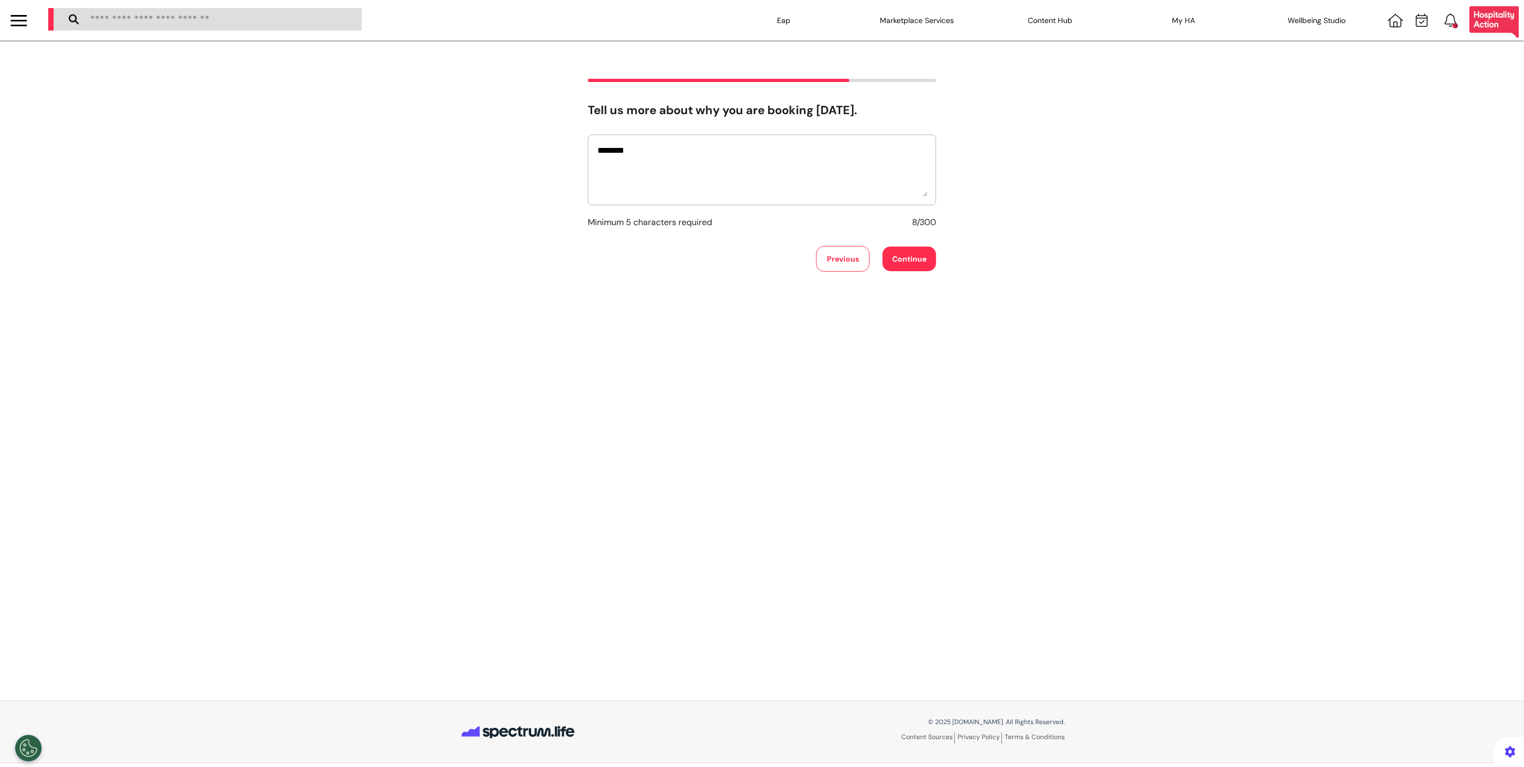
drag, startPoint x: 944, startPoint y: 260, endPoint x: 930, endPoint y: 259, distance: 14.5
click at [937, 260] on div "Tell us more about why you are booking [DATE]. ******** Minimum 5 characters re…" at bounding box center [762, 175] width 1524 height 193
click at [929, 259] on button "Continue" at bounding box center [909, 258] width 54 height 25
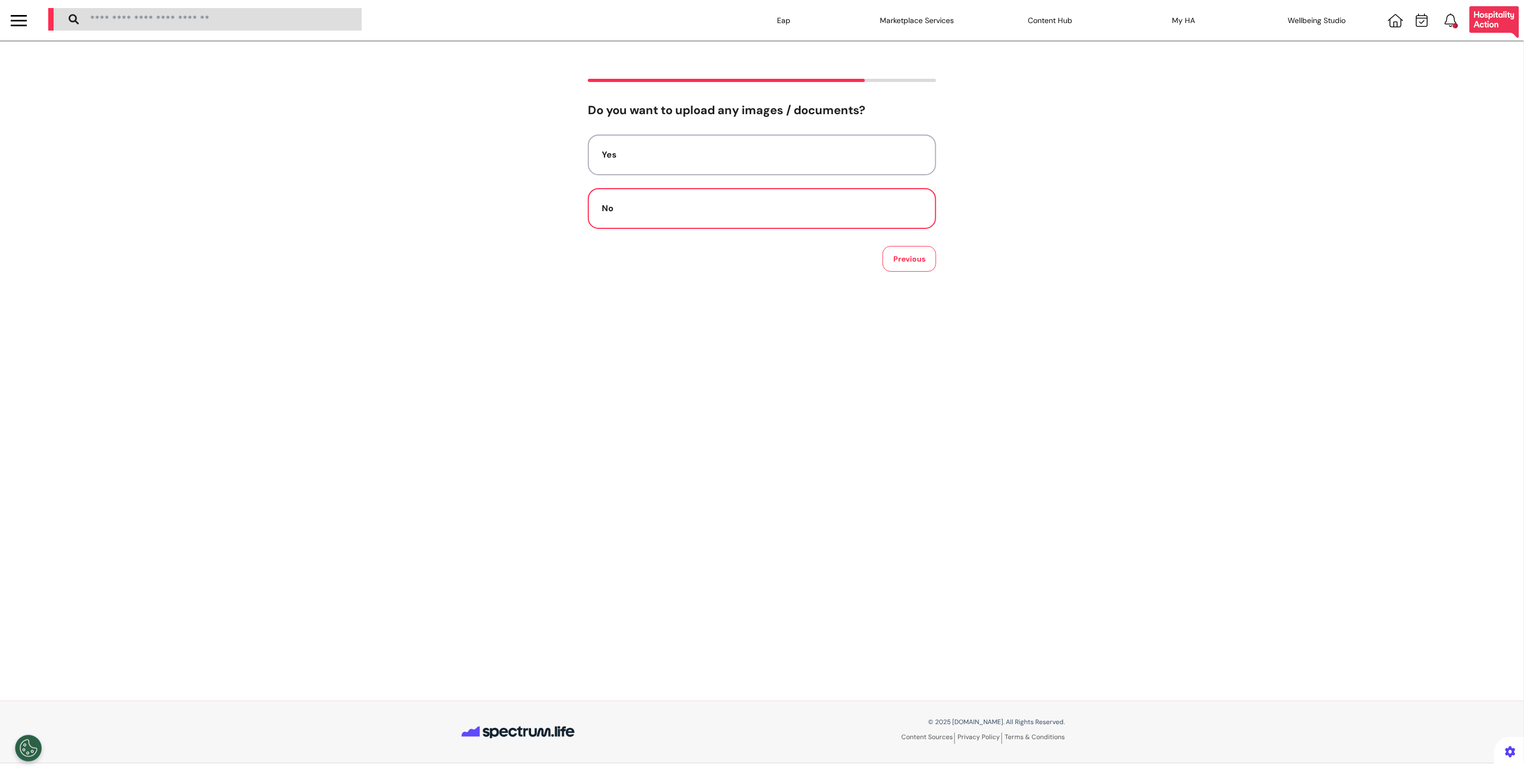
click at [805, 211] on div "No" at bounding box center [762, 208] width 320 height 13
click at [843, 170] on button "Video" at bounding box center [762, 154] width 348 height 41
click at [693, 151] on div "No preference" at bounding box center [762, 154] width 320 height 13
click at [618, 190] on button "[DATE]" at bounding box center [637, 184] width 76 height 24
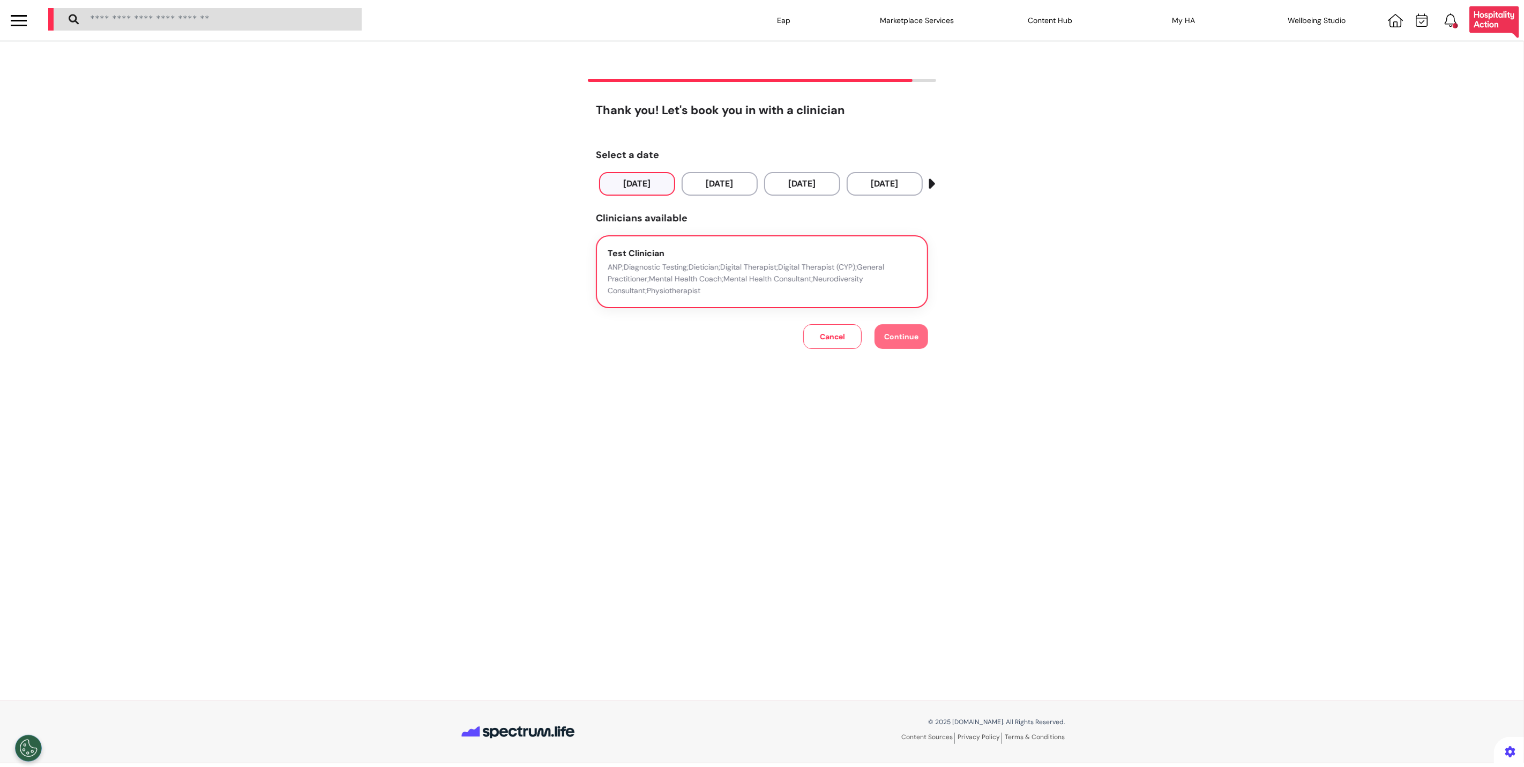
click at [678, 278] on p "ANP;Diagnostic Testing;Dietician;Digital Therapist;Digital Therapist (CYP);Gene…" at bounding box center [762, 278] width 309 height 35
click at [887, 335] on span "Continue" at bounding box center [901, 337] width 34 height 10
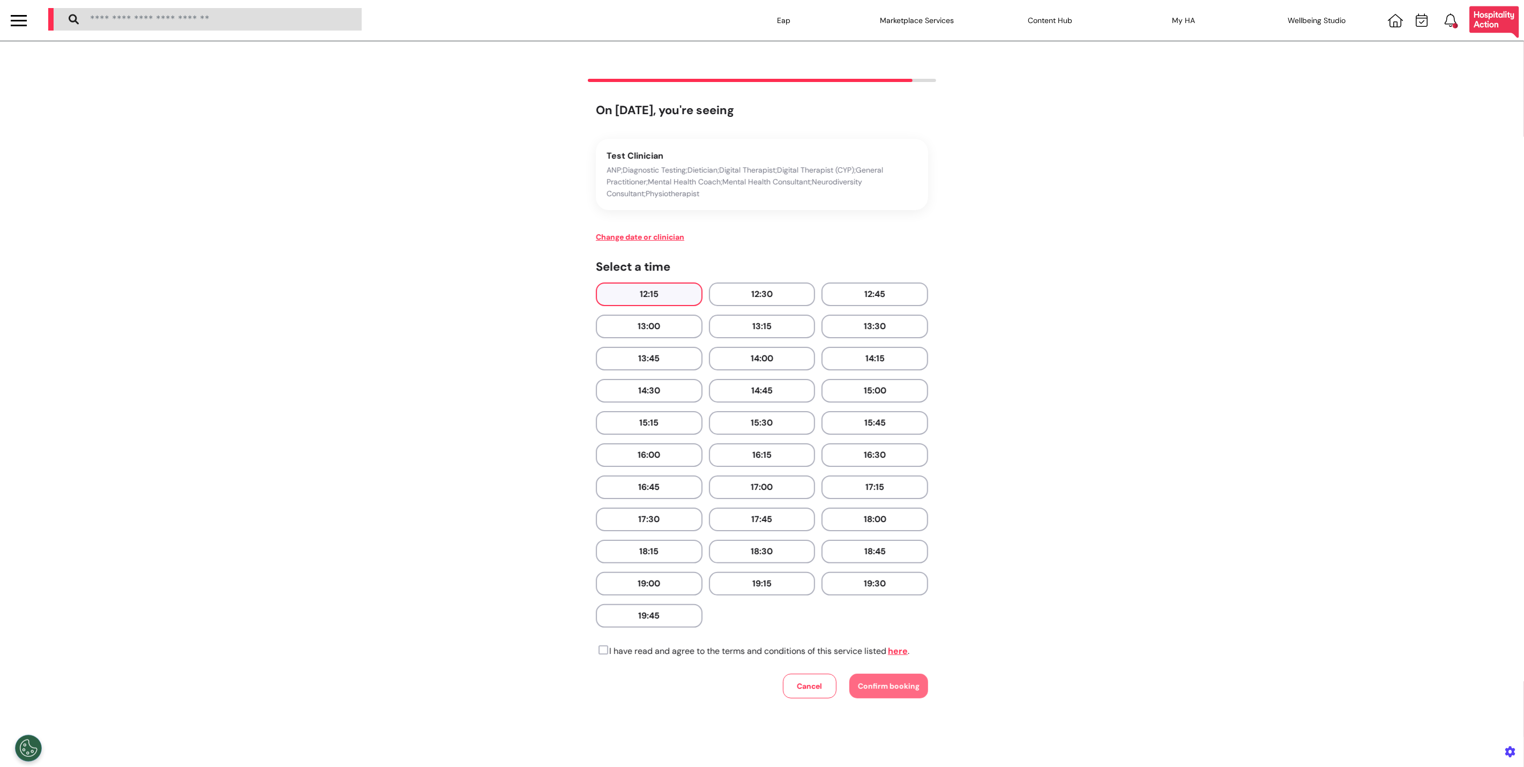
click at [647, 291] on button "12:15" at bounding box center [649, 294] width 107 height 24
click at [602, 645] on icon at bounding box center [602, 650] width 12 height 11
click at [827, 677] on button "Cancel" at bounding box center [810, 685] width 54 height 25
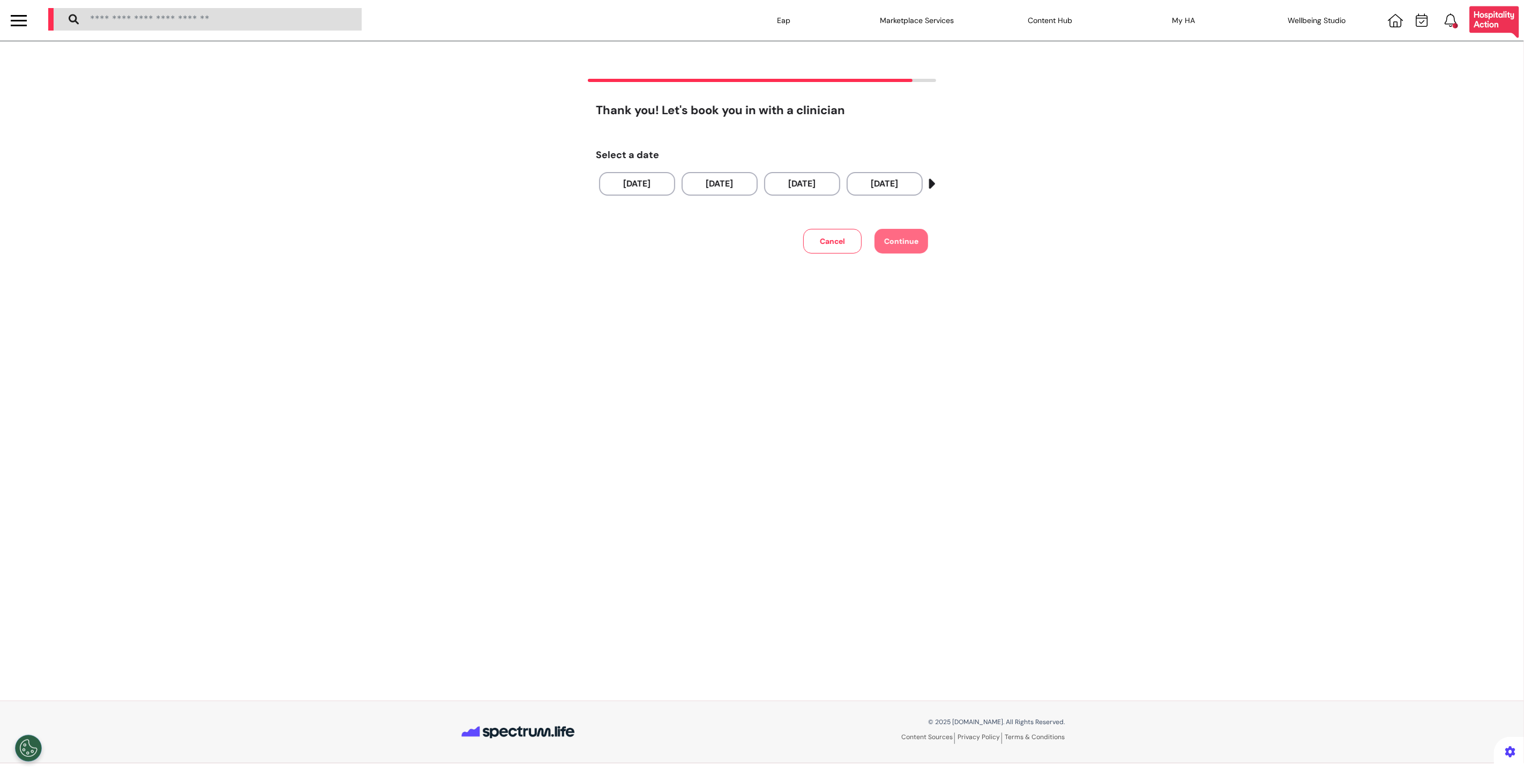
click at [830, 240] on button "Cancel" at bounding box center [832, 241] width 58 height 25
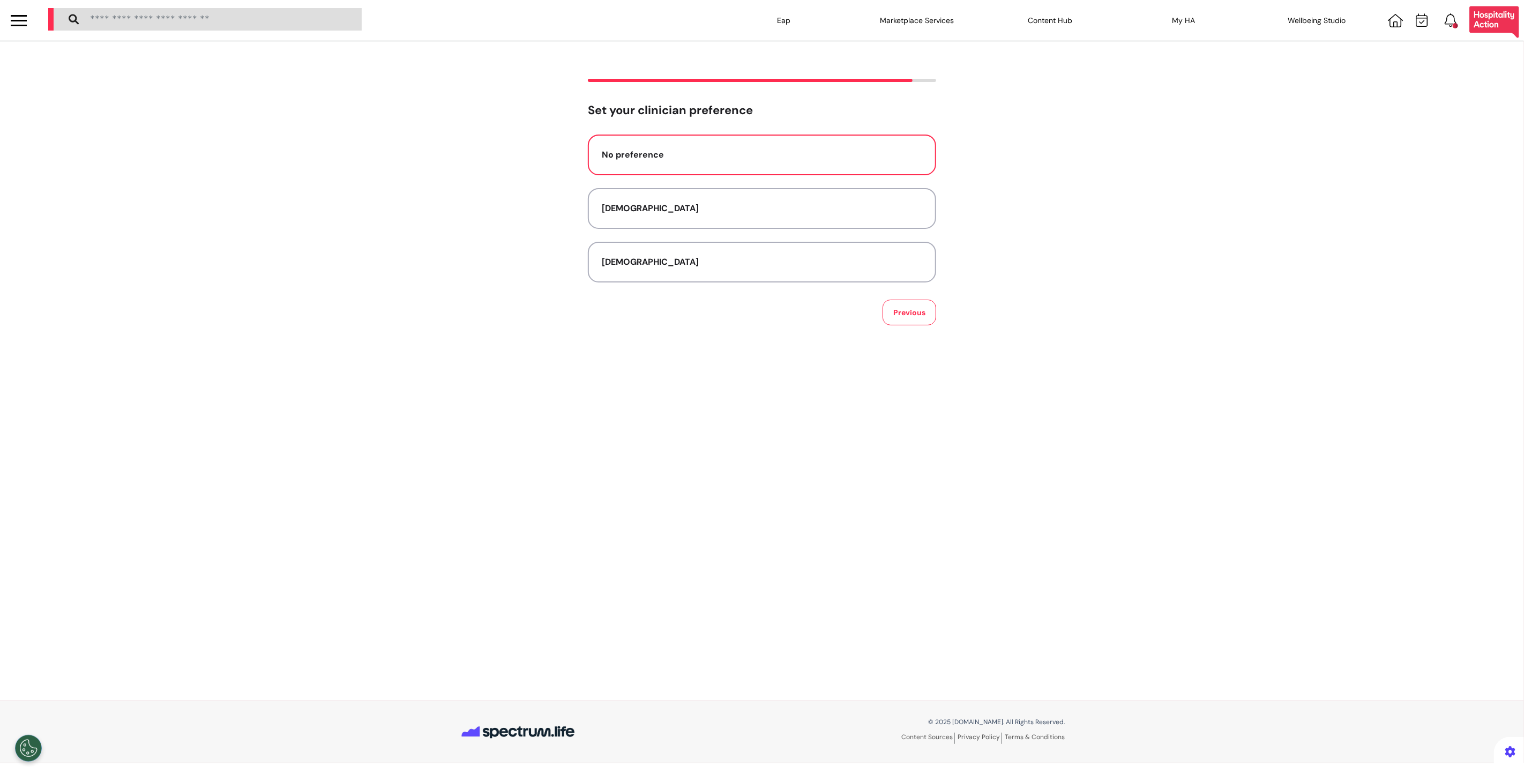
click at [783, 158] on div "No preference" at bounding box center [762, 154] width 320 height 13
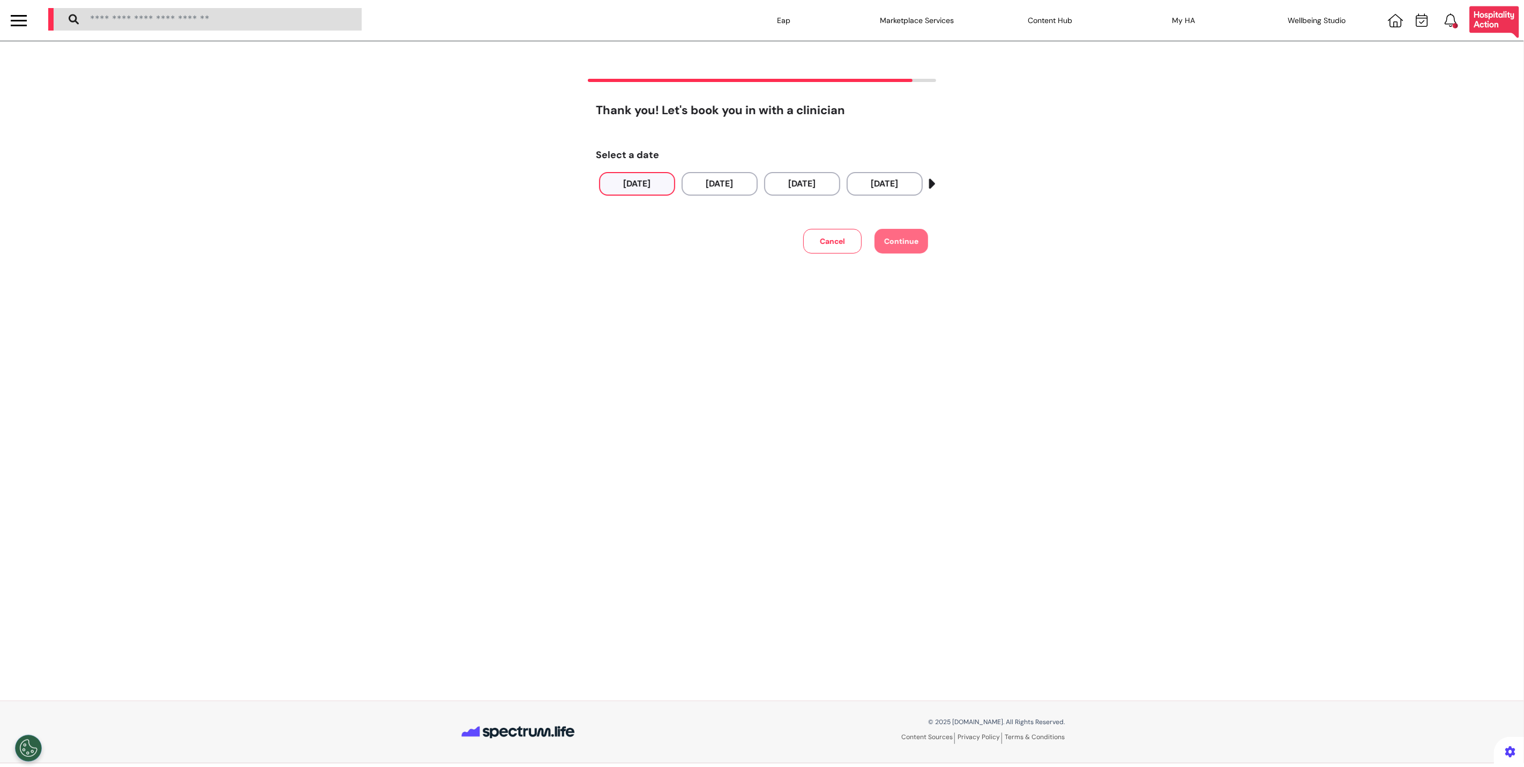
click at [633, 189] on button "[DATE]" at bounding box center [637, 184] width 76 height 24
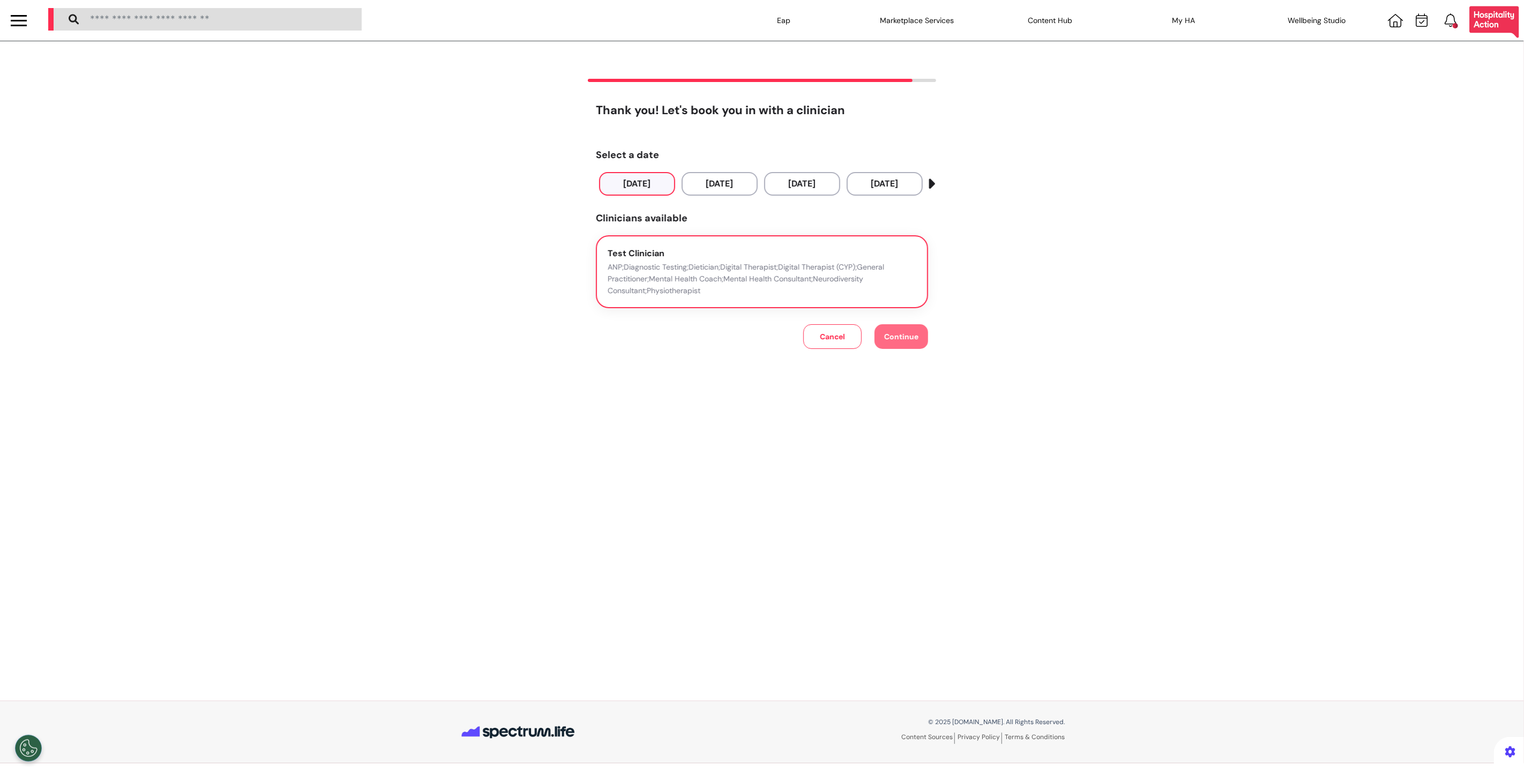
click at [633, 273] on p "ANP;Diagnostic Testing;Dietician;Digital Therapist;Digital Therapist (CYP);Gene…" at bounding box center [762, 278] width 309 height 35
click at [895, 332] on span "Continue" at bounding box center [901, 337] width 34 height 10
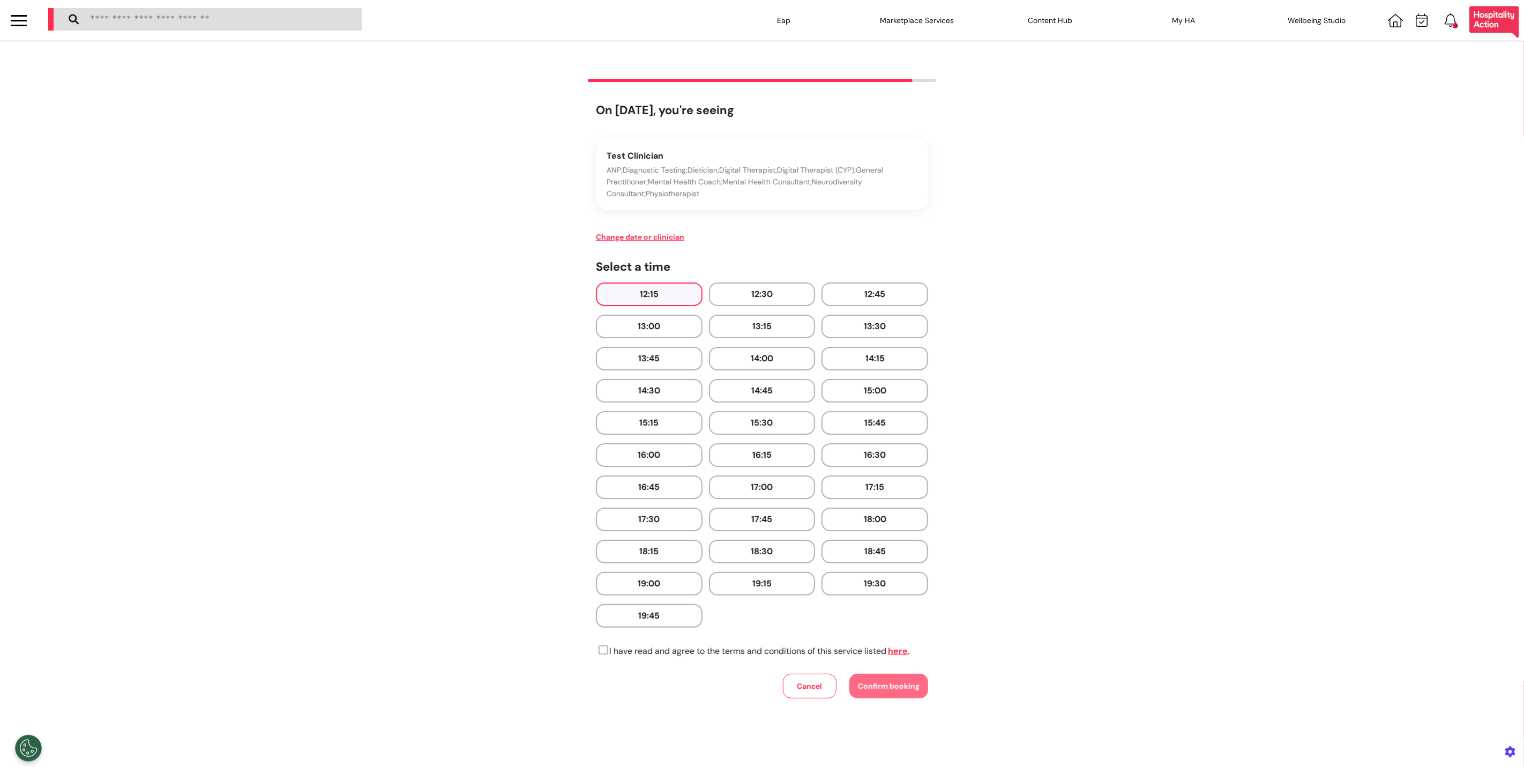
click at [620, 286] on button "12:15" at bounding box center [649, 294] width 107 height 24
click at [662, 645] on p "I have read and agree to the terms and conditions of this service listed here ." at bounding box center [752, 651] width 313 height 13
click at [605, 645] on p "I have read and agree to the terms and conditions of this service listed here ." at bounding box center [752, 651] width 313 height 13
click at [598, 645] on icon at bounding box center [602, 650] width 12 height 11
click at [859, 681] on span "Confirm booking" at bounding box center [889, 686] width 62 height 10
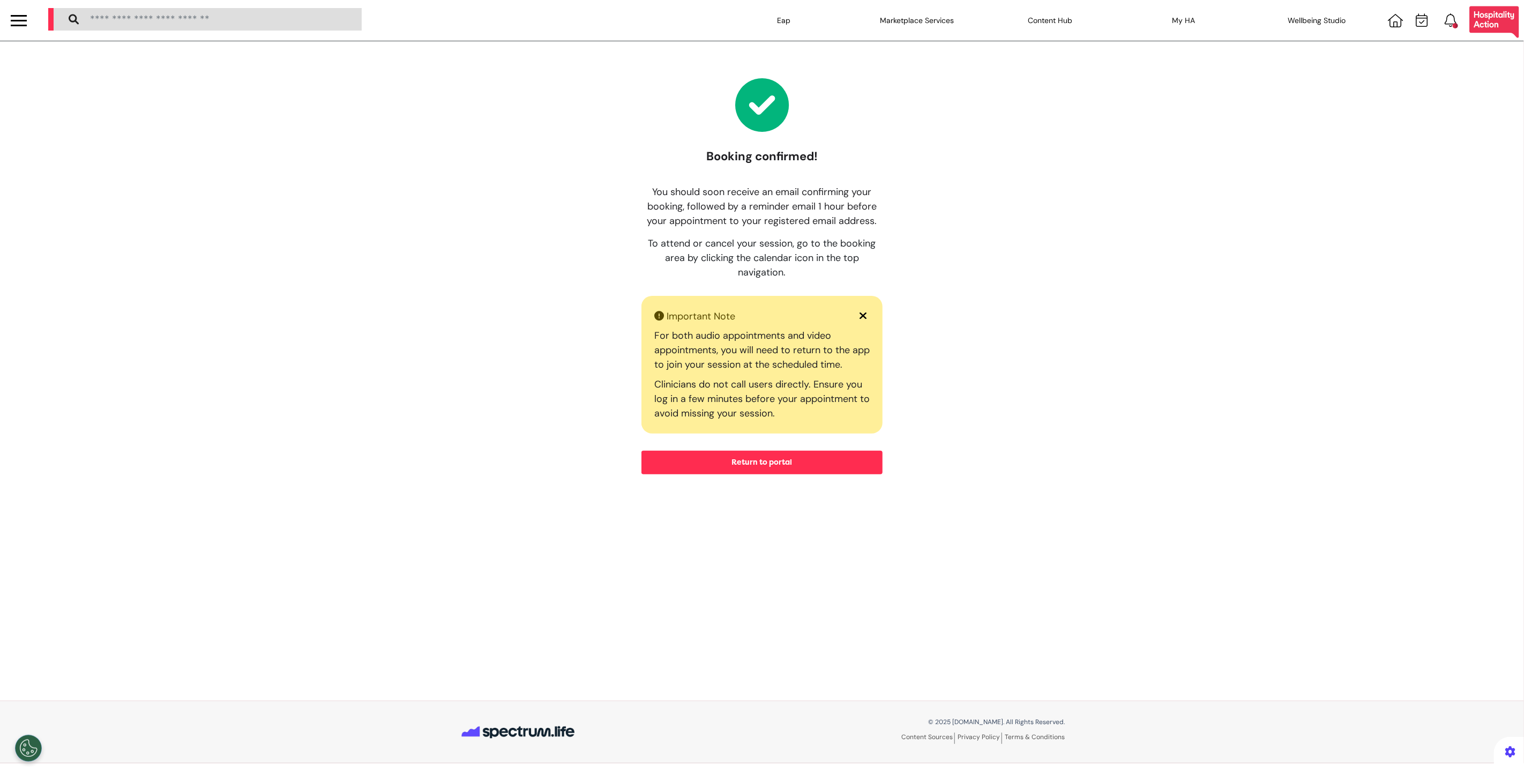
click at [725, 459] on button "Return to portal" at bounding box center [761, 463] width 241 height 24
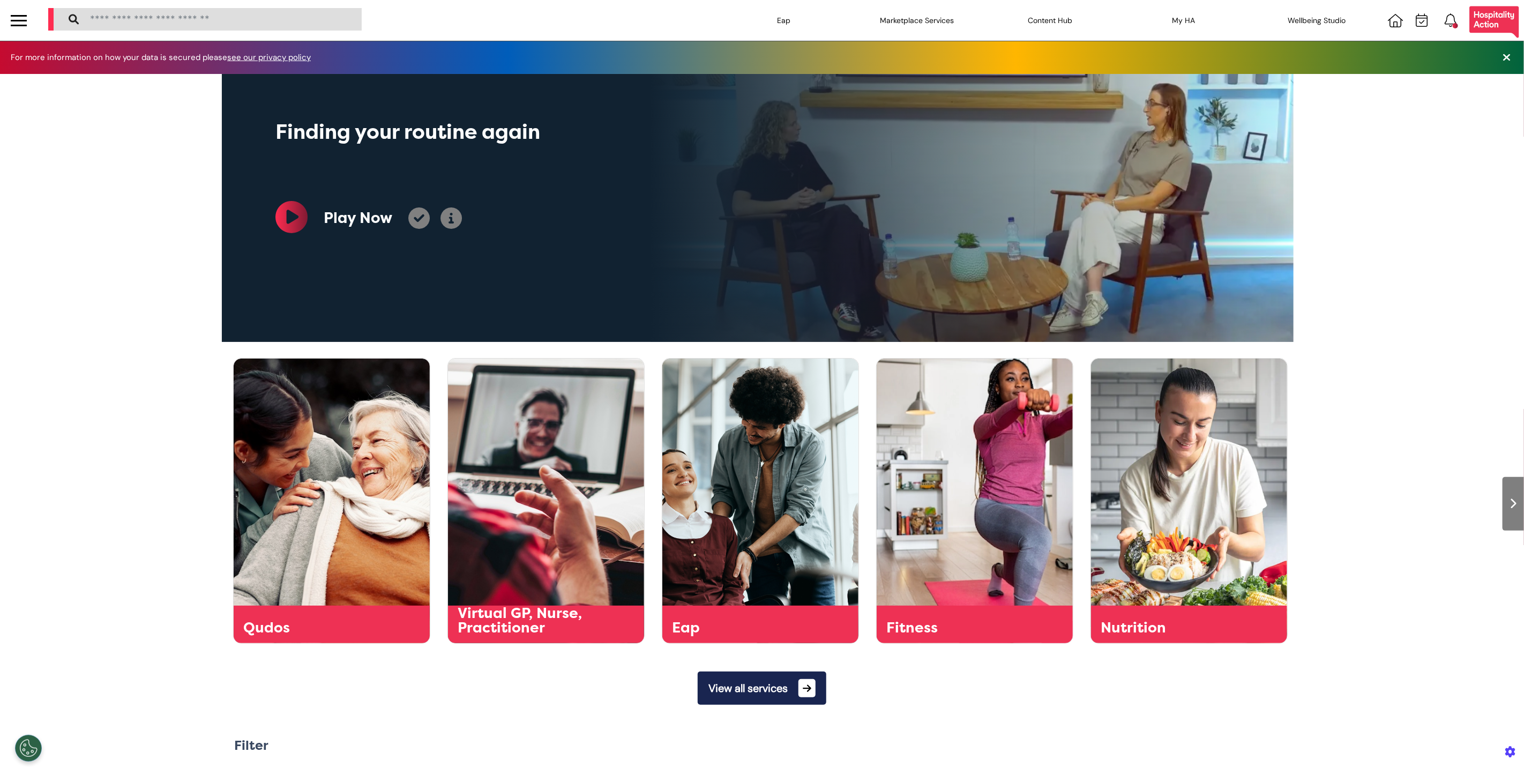
scroll to position [0, 536]
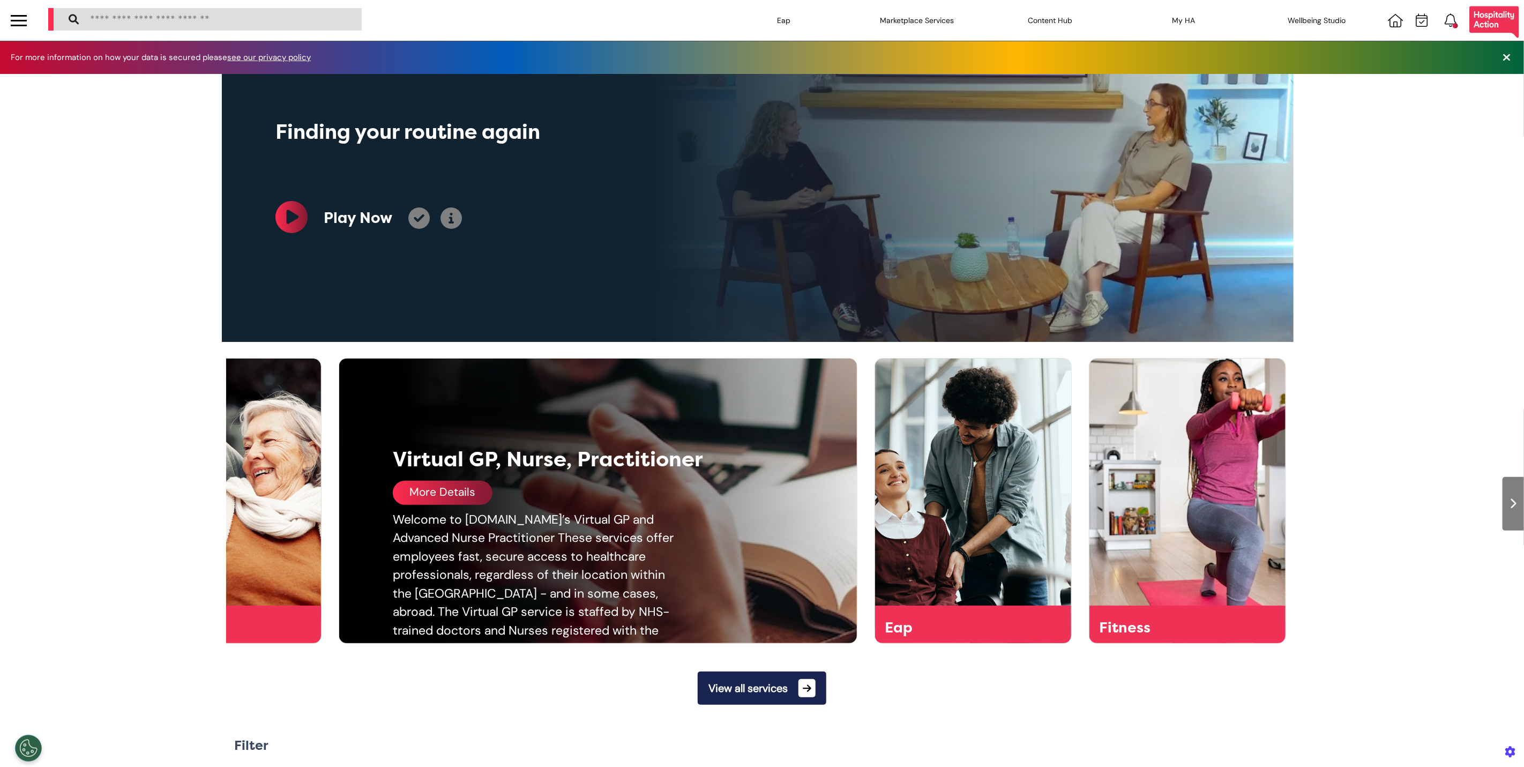
click at [463, 508] on div "Virtual GP, Nurse, Practitioner More Details Welcome to [DOMAIN_NAME]’s Virtual…" at bounding box center [607, 500] width 536 height 284
click at [451, 495] on div "More Details" at bounding box center [443, 493] width 100 height 24
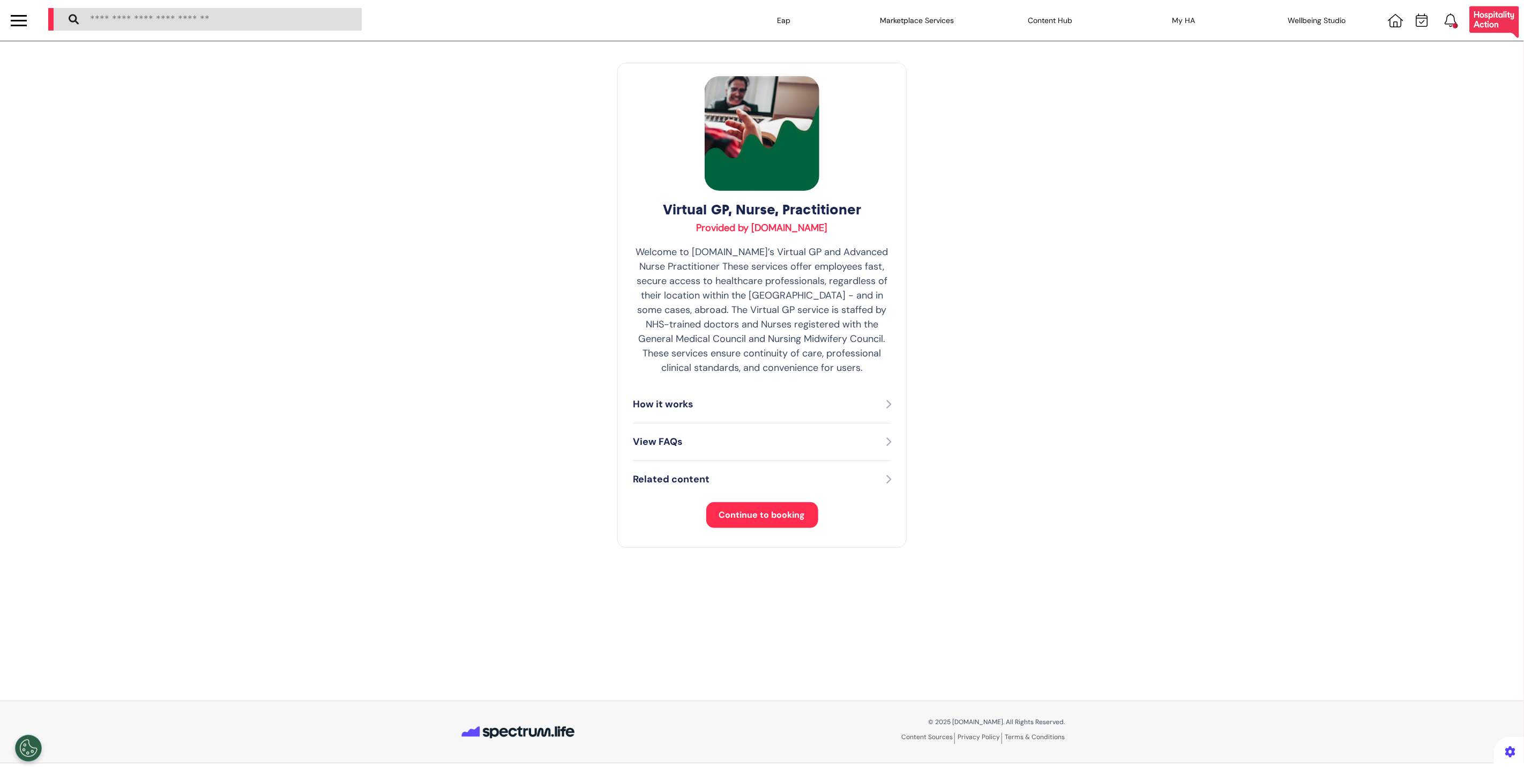
click at [748, 512] on span "Continue to booking" at bounding box center [762, 514] width 86 height 11
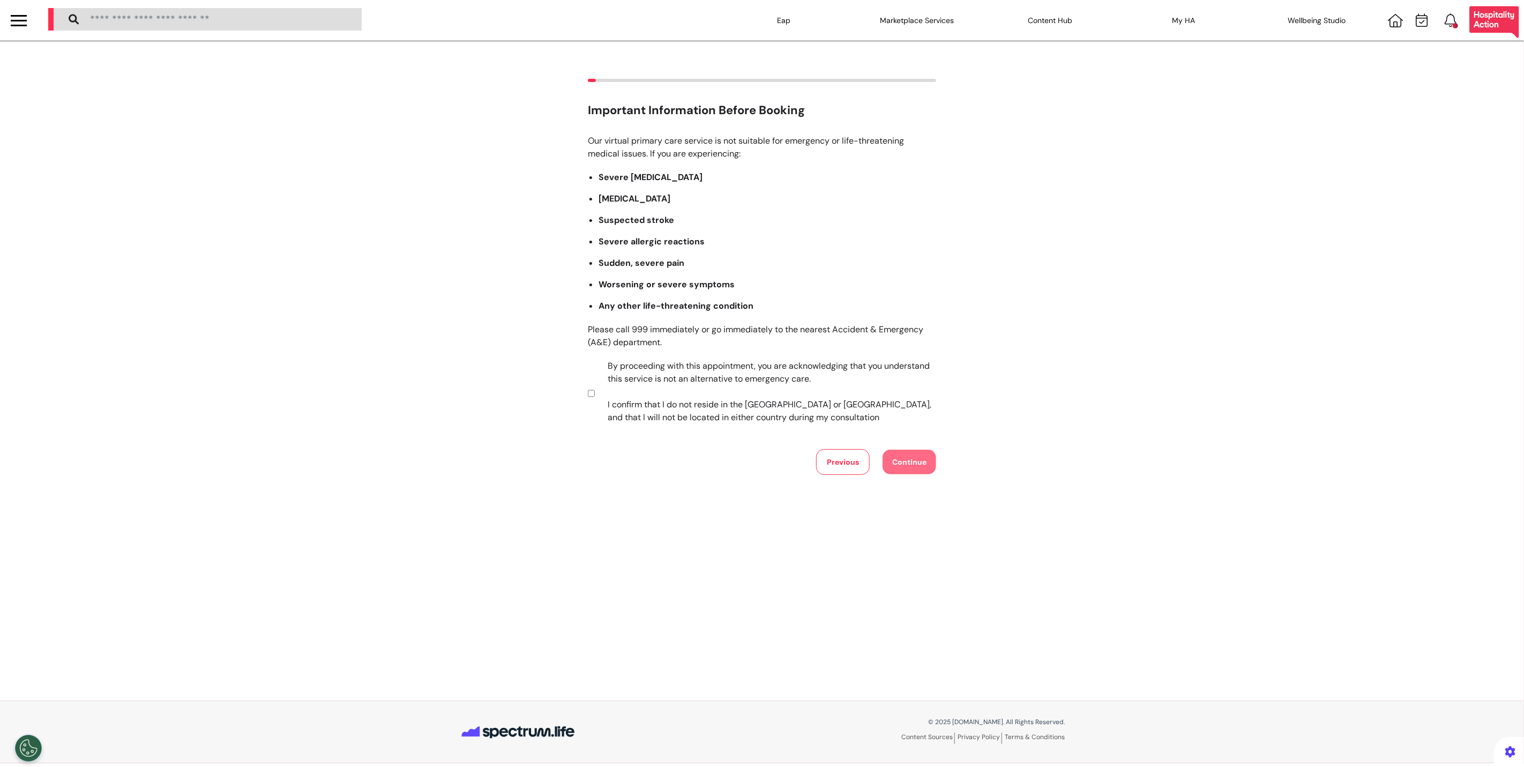
click at [676, 373] on label "By proceeding with this appointment, you are acknowledging that you understand …" at bounding box center [764, 391] width 335 height 64
click at [901, 443] on div "Our virtual primary care service is not suitable for emergency or life-threaten…" at bounding box center [762, 304] width 348 height 340
click at [904, 454] on button "Continue" at bounding box center [909, 462] width 54 height 25
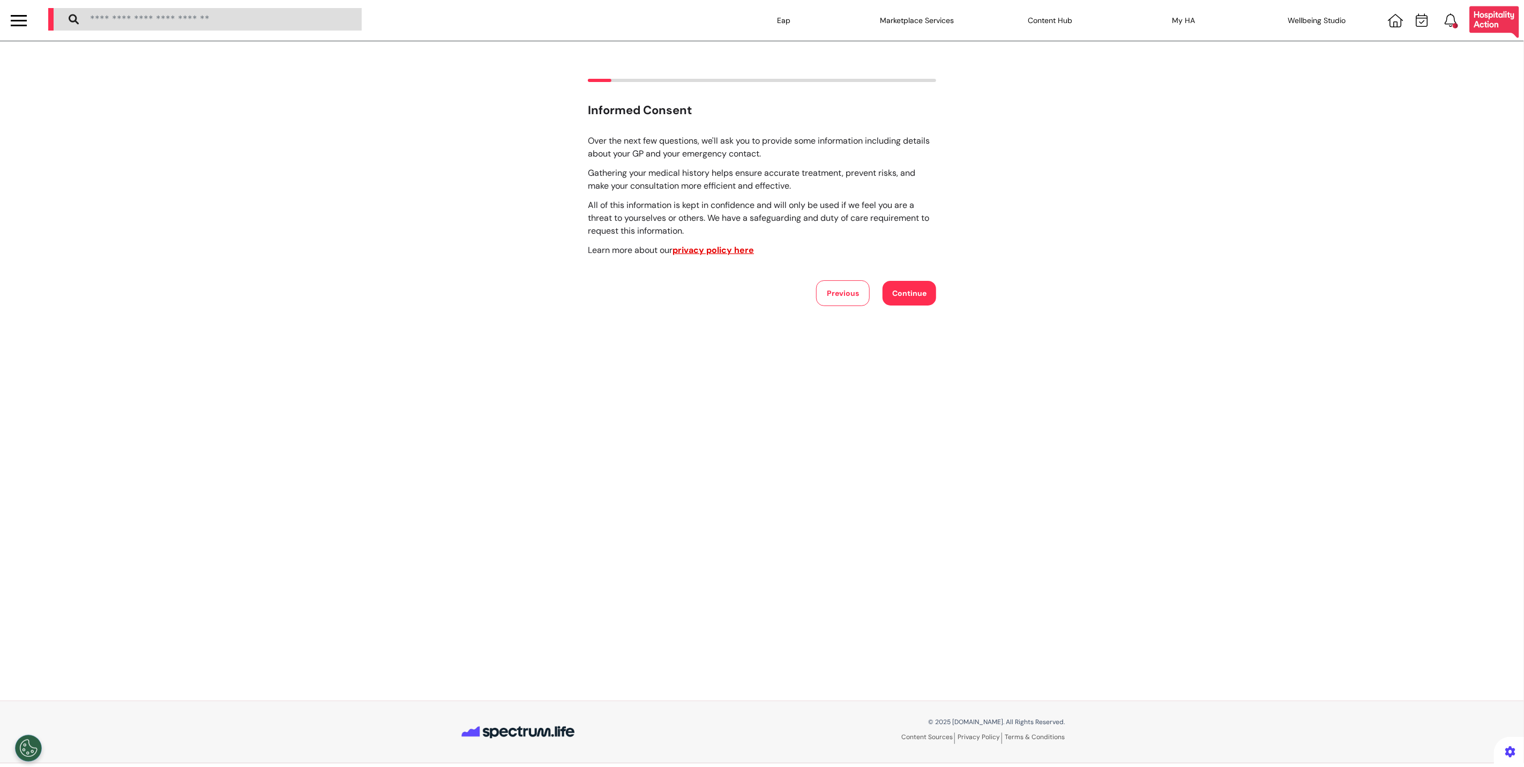
click at [924, 295] on button "Continue" at bounding box center [909, 293] width 54 height 25
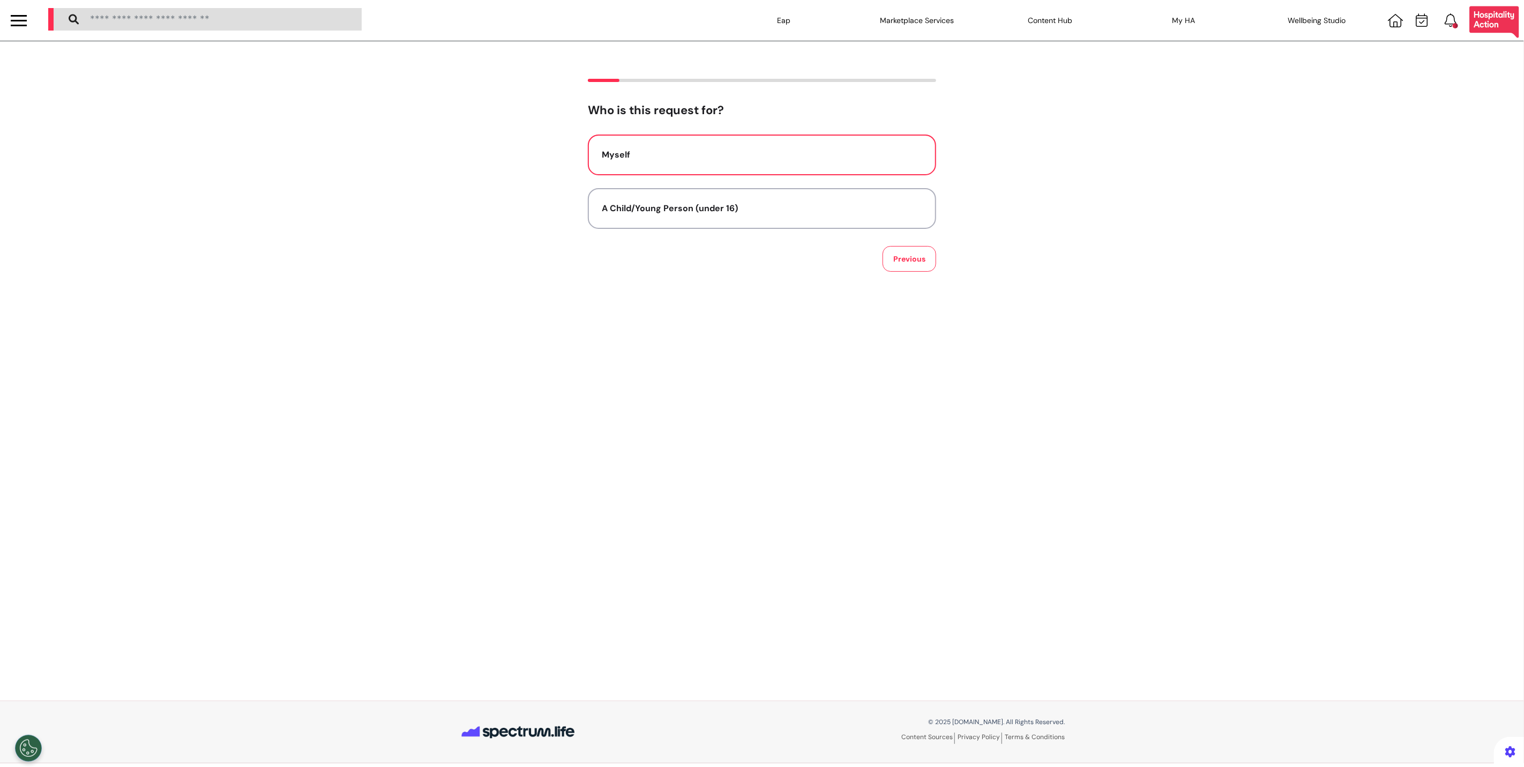
click at [806, 168] on button "Myself" at bounding box center [762, 154] width 348 height 41
select select "******"
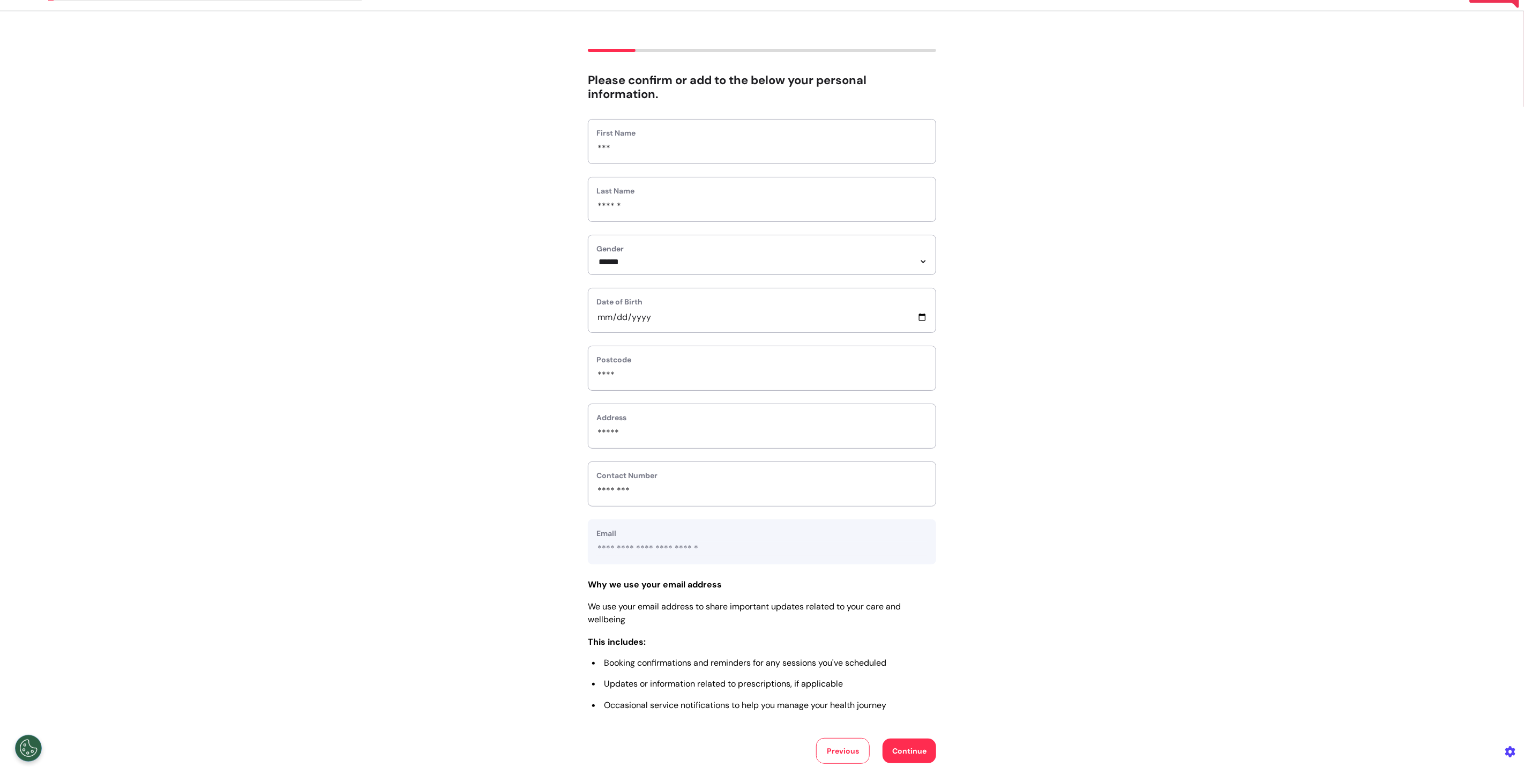
scroll to position [70, 0]
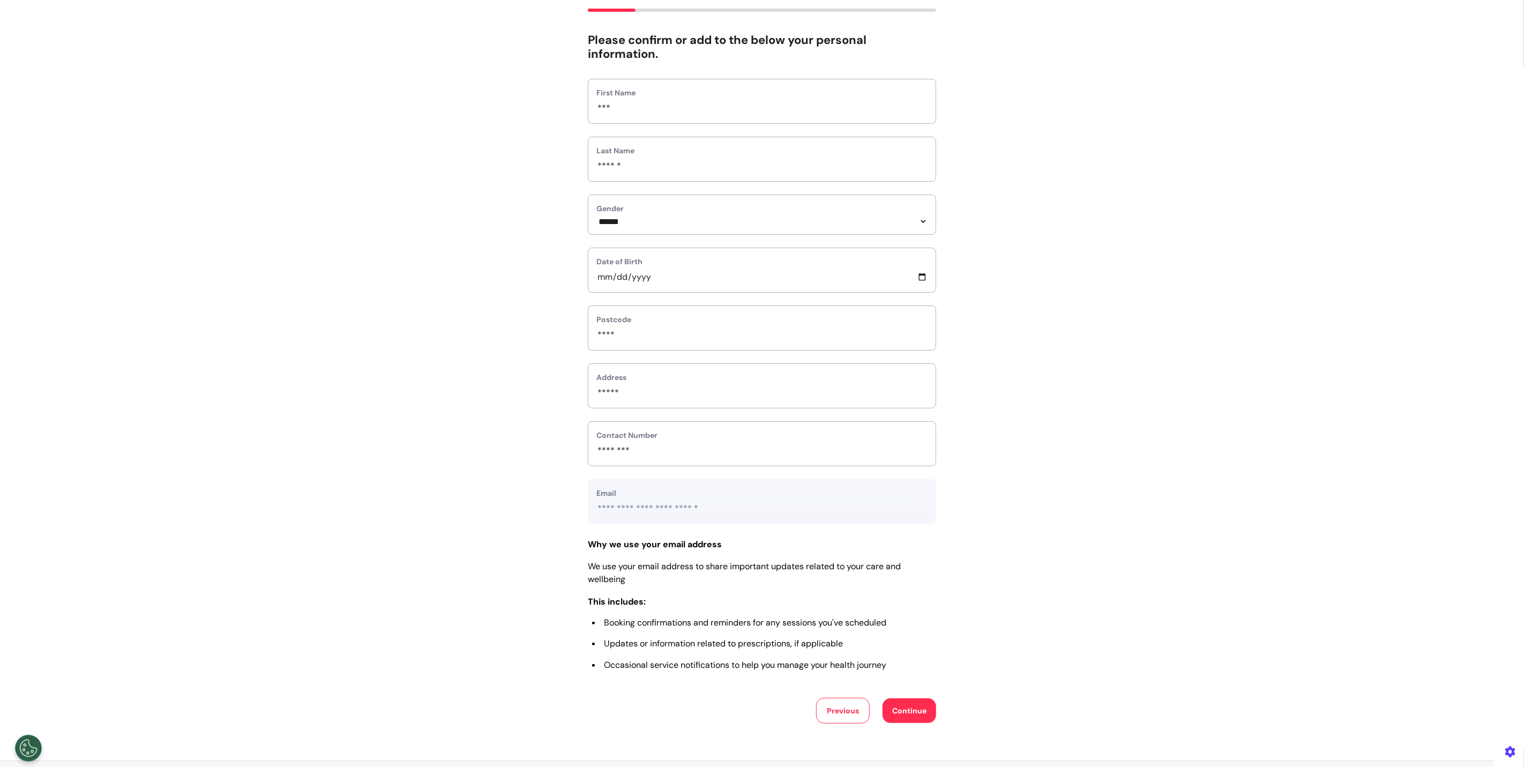
click at [918, 719] on button "Continue" at bounding box center [909, 710] width 54 height 25
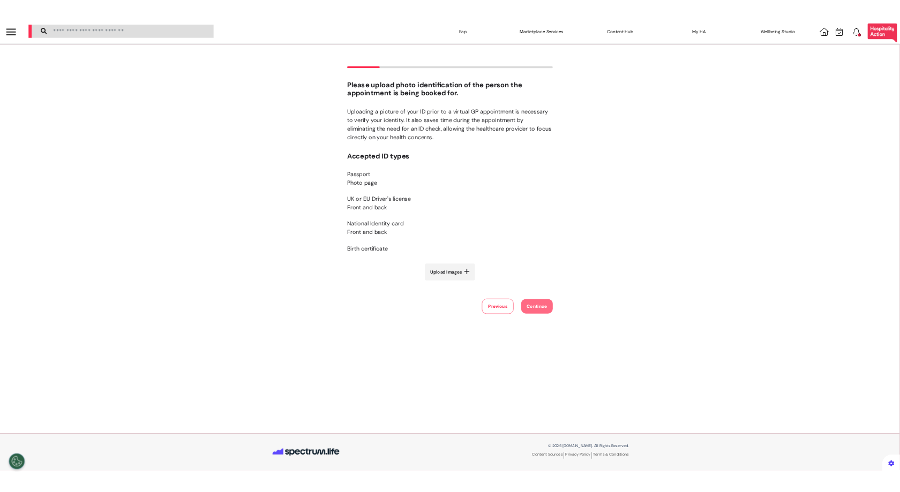
scroll to position [0, 0]
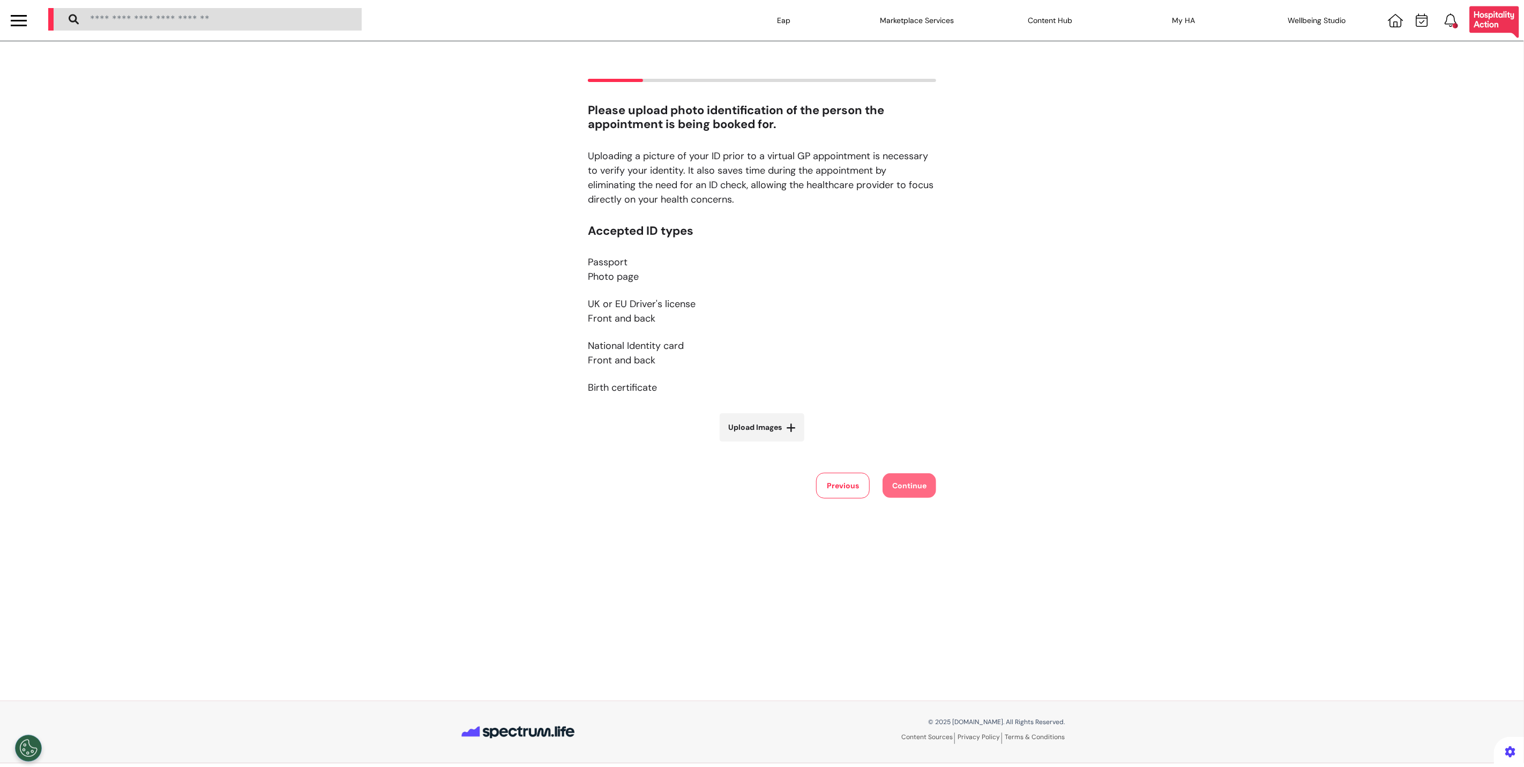
click at [762, 440] on label "Upload Images" at bounding box center [762, 427] width 85 height 28
click at [762, 444] on input "Upload Images" at bounding box center [762, 449] width 128 height 11
type input "**********"
click at [912, 582] on button "Continue" at bounding box center [909, 583] width 54 height 25
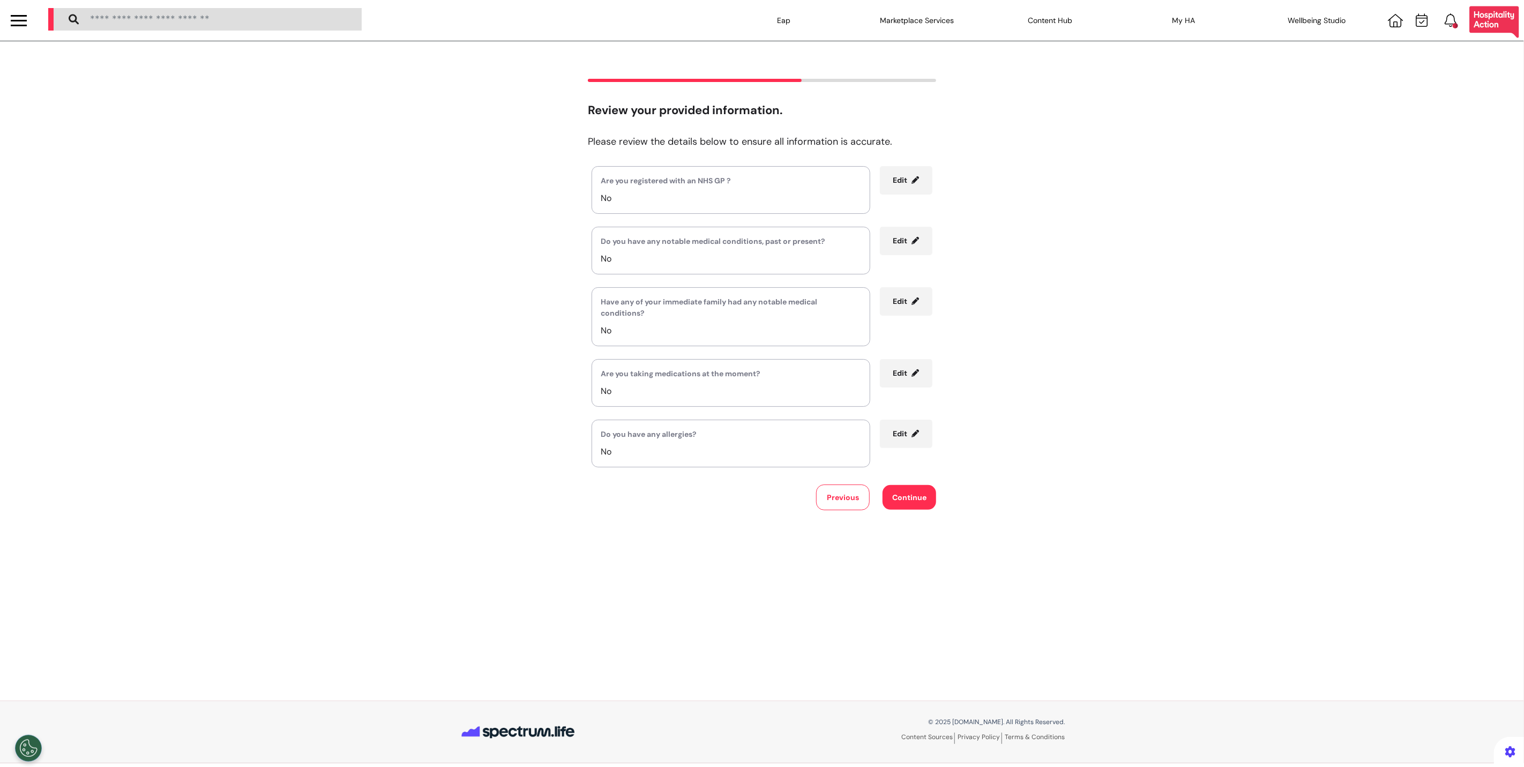
click at [919, 498] on button "Continue" at bounding box center [909, 497] width 54 height 25
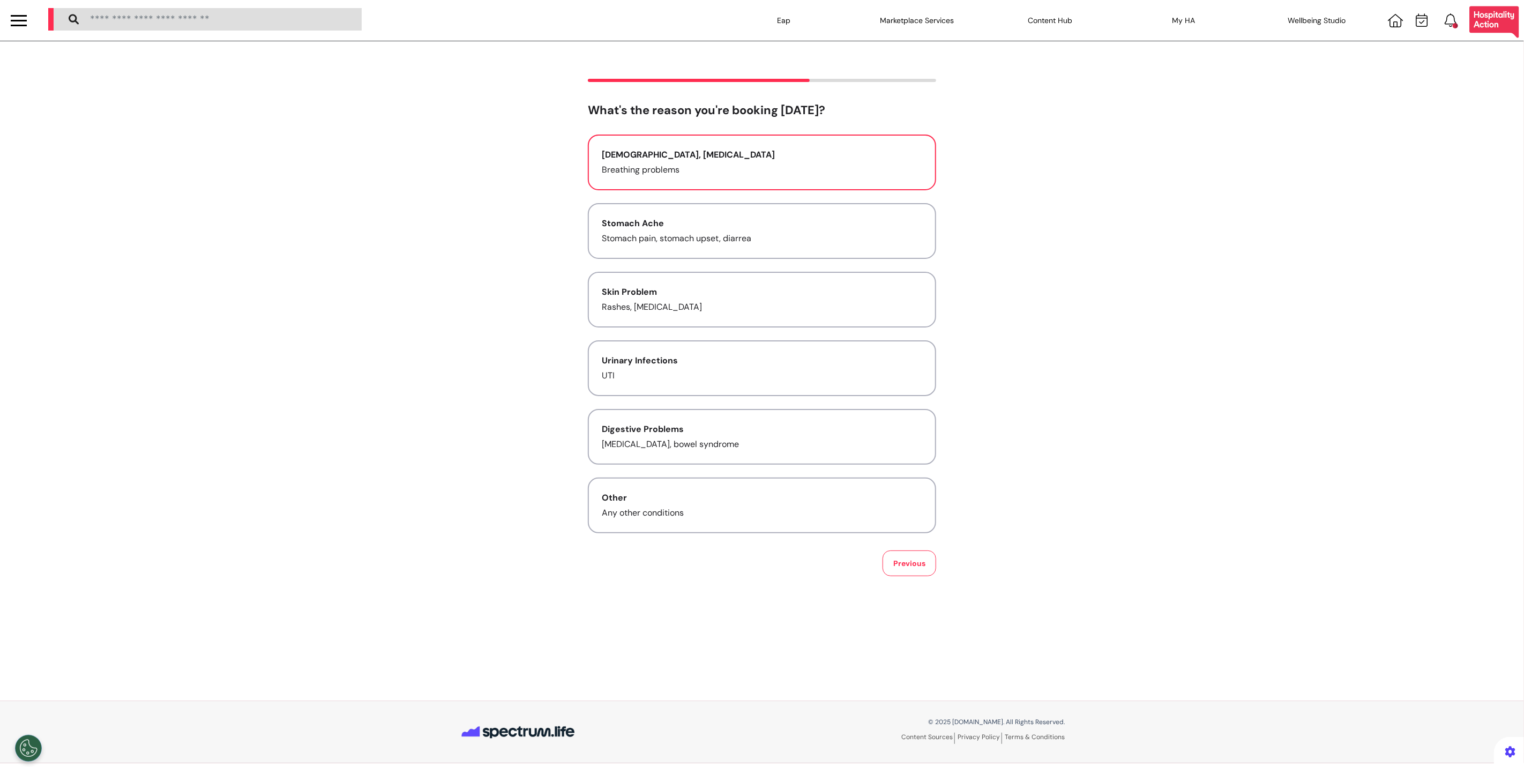
click at [714, 180] on button "Asthma, Cold and Flu Breathing problems" at bounding box center [762, 162] width 348 height 56
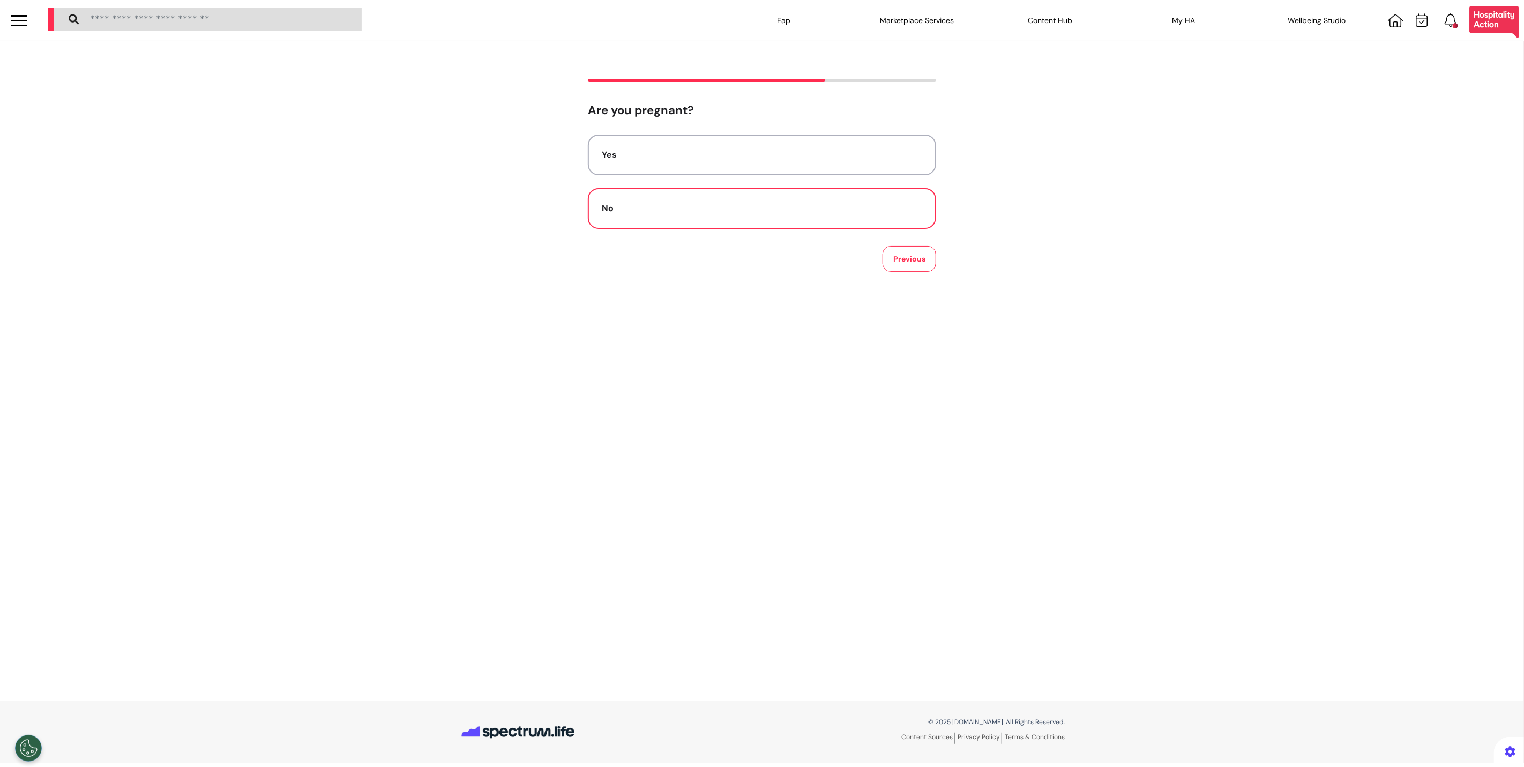
click at [671, 202] on div "No" at bounding box center [762, 208] width 320 height 13
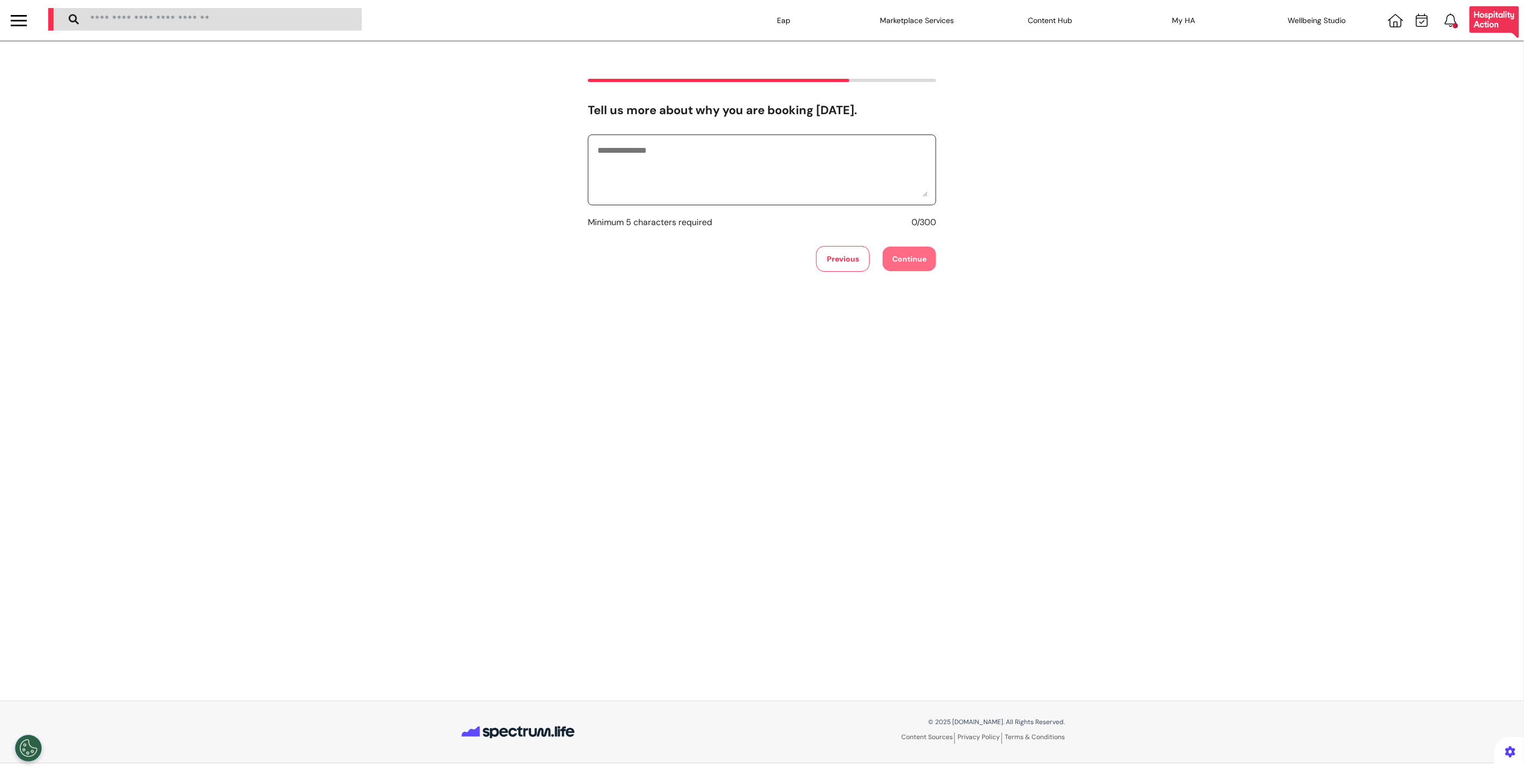
click at [709, 184] on textarea at bounding box center [761, 170] width 331 height 54
type textarea "*******"
click at [912, 266] on button "Continue" at bounding box center [909, 258] width 54 height 25
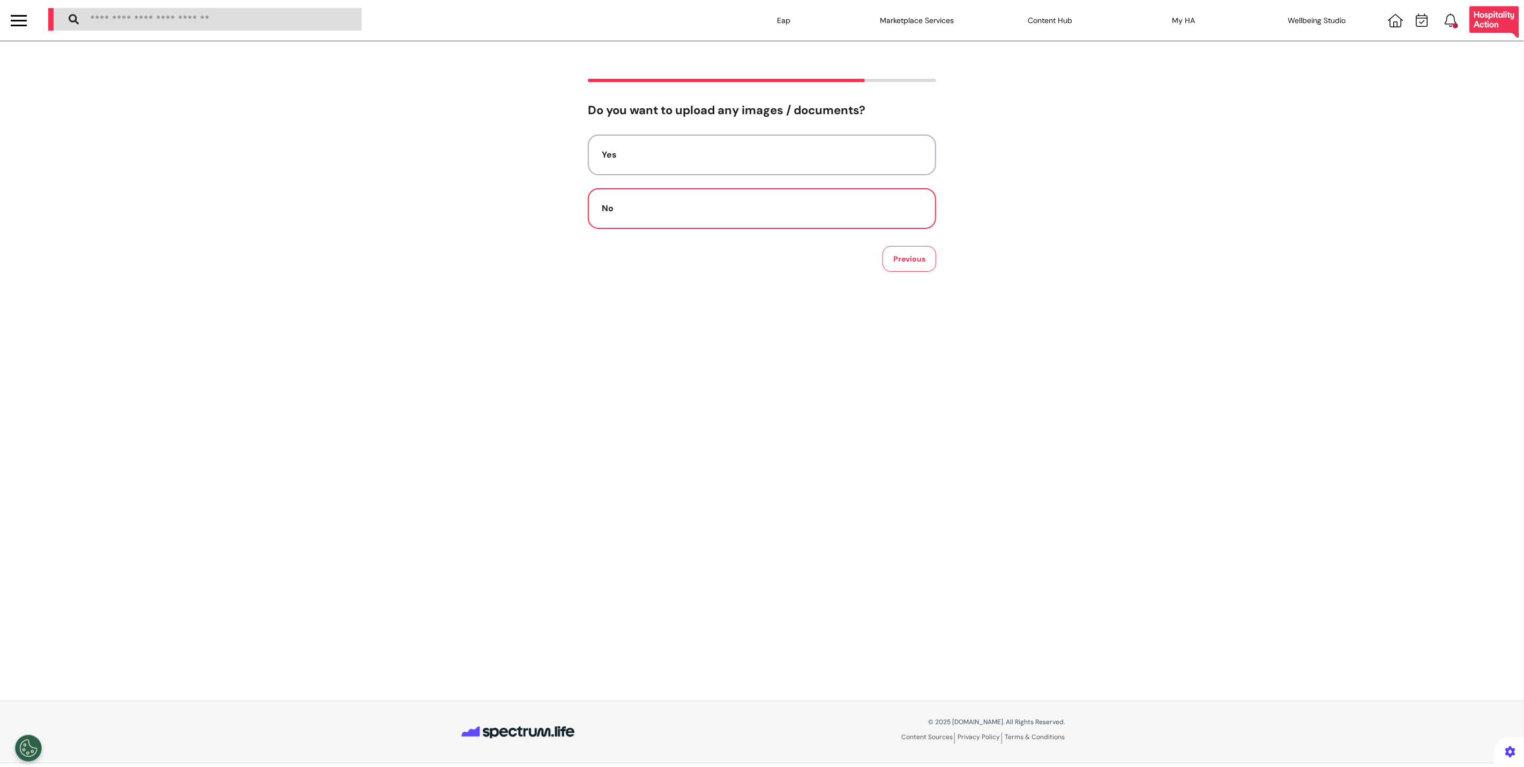
click at [775, 216] on button "No" at bounding box center [762, 208] width 348 height 41
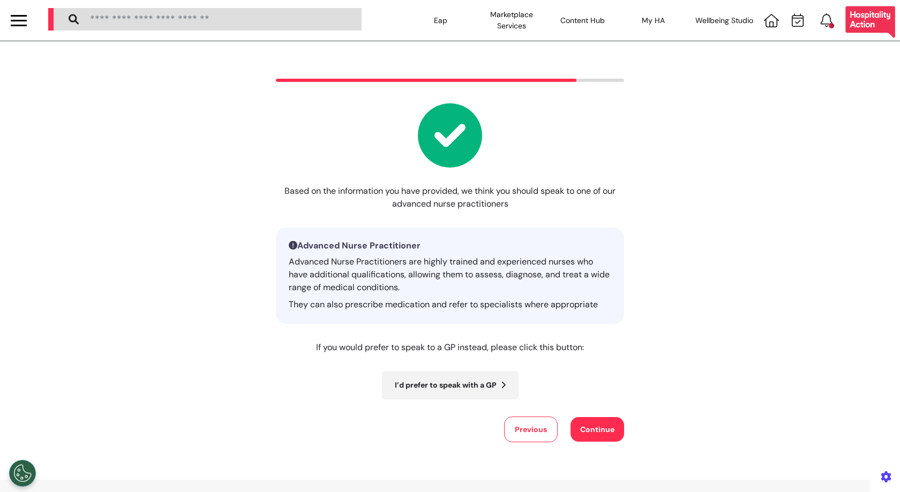
click at [446, 385] on button "I’d prefer to speak with a GP" at bounding box center [450, 385] width 137 height 28
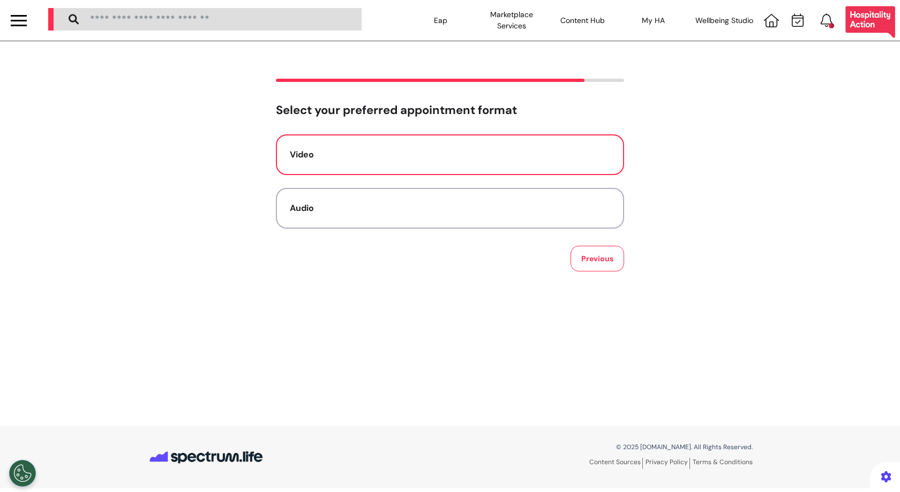
click at [353, 160] on div "Video" at bounding box center [450, 154] width 320 height 13
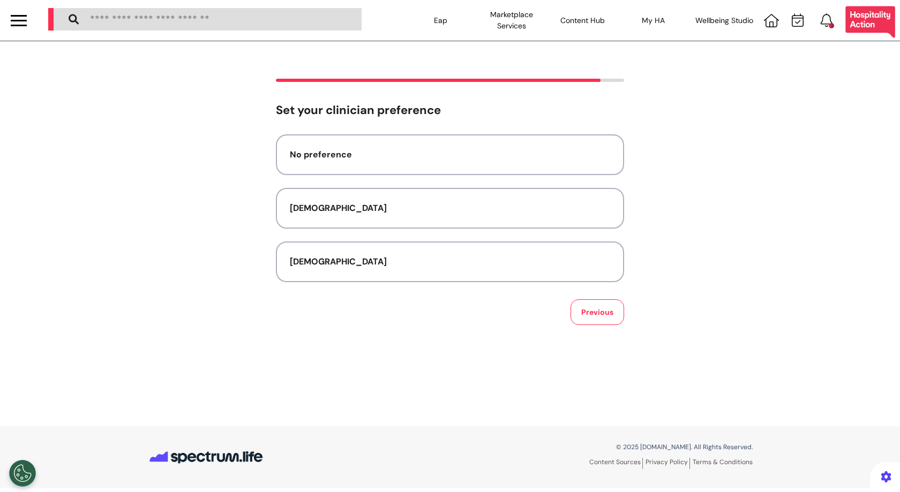
click at [319, 177] on div "No preference Female Male" at bounding box center [450, 208] width 348 height 148
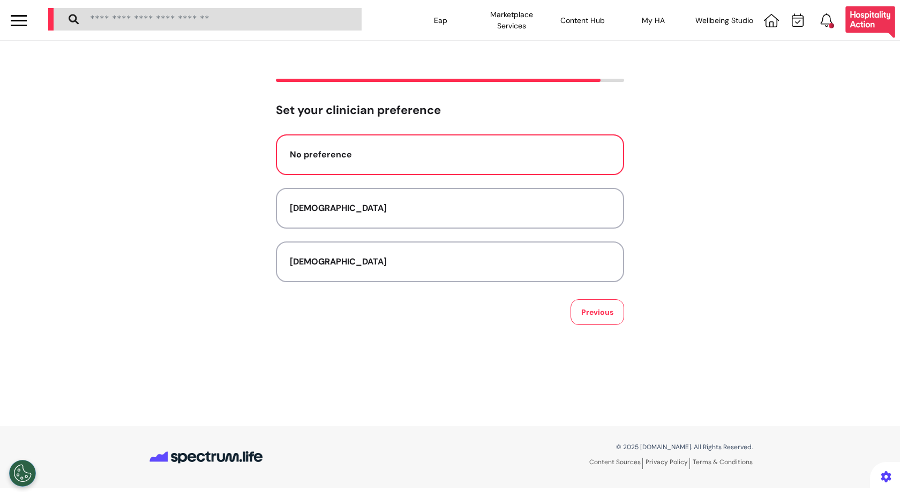
click at [309, 146] on button "No preference" at bounding box center [450, 154] width 348 height 41
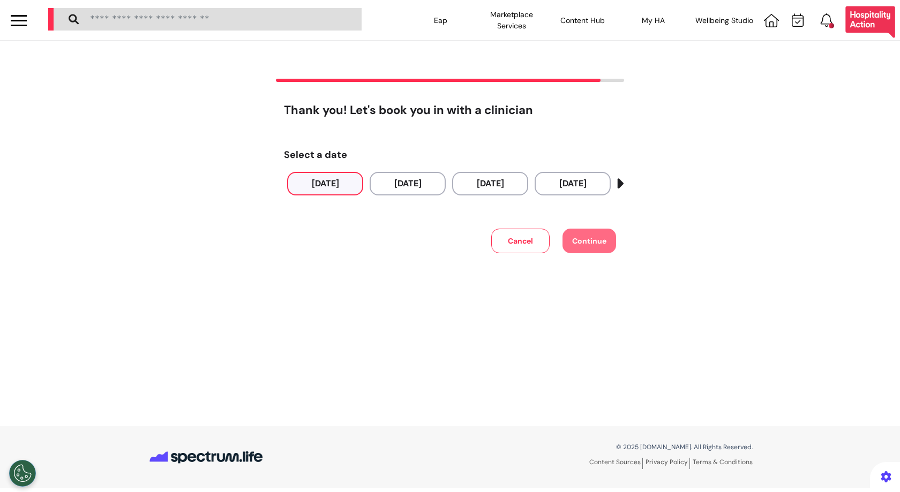
click at [329, 170] on div "Select a date 29 Sep 2025 30 Sep 2025 01 Oct 2025 02 Oct 2025 03 Oct 2025 04 Oc…" at bounding box center [450, 173] width 332 height 68
